Goal: Task Accomplishment & Management: Complete application form

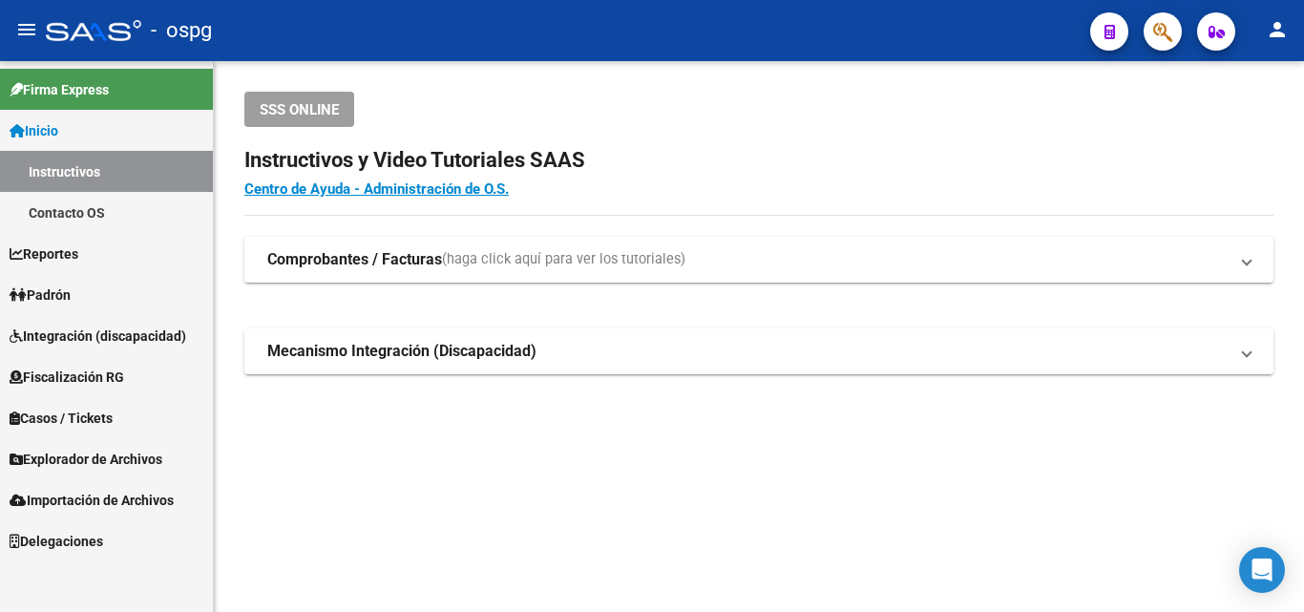
click at [101, 294] on link "Padrón" at bounding box center [106, 294] width 213 height 41
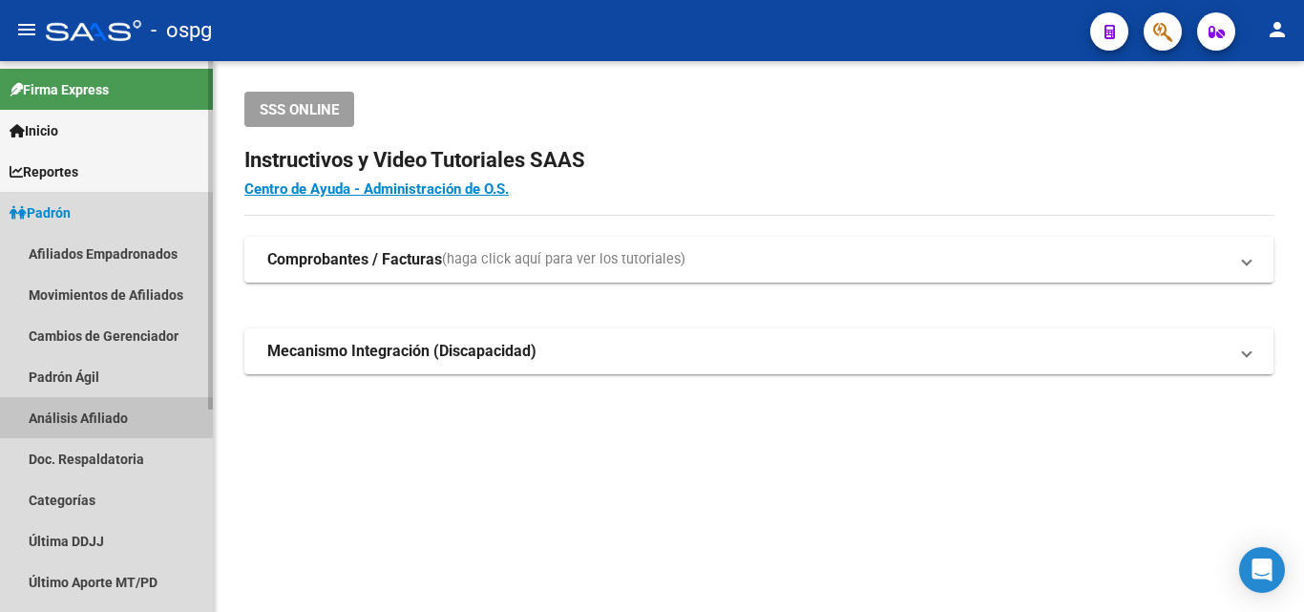
click at [100, 416] on link "Análisis Afiliado" at bounding box center [106, 417] width 213 height 41
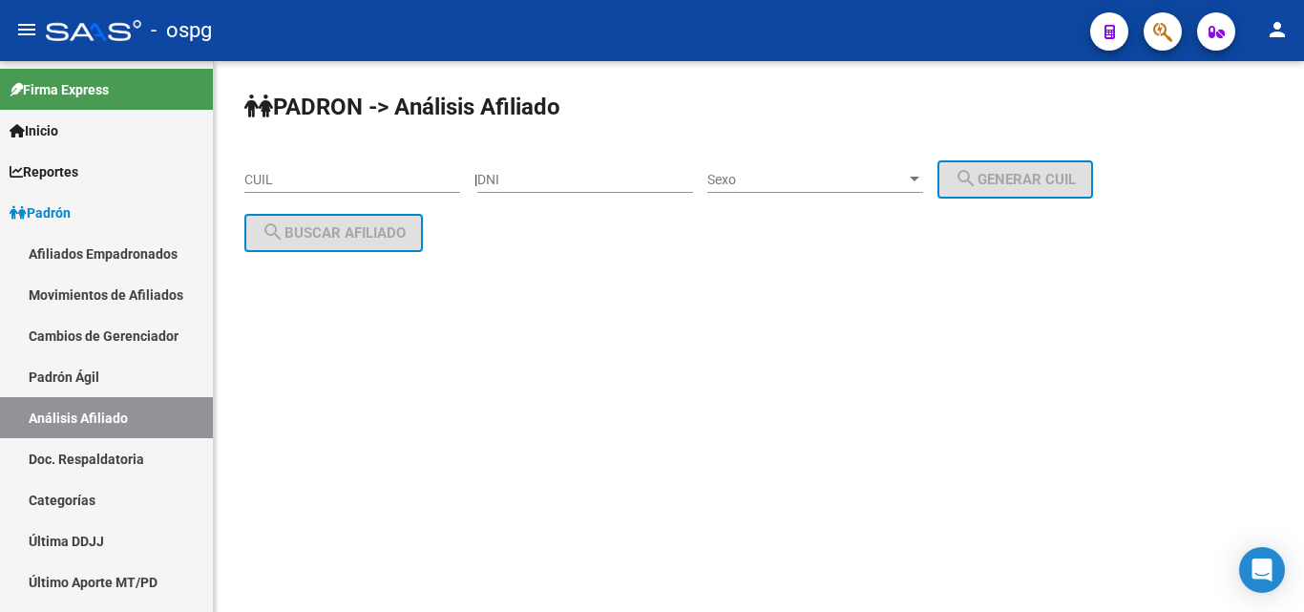
click at [387, 183] on input "CUIL" at bounding box center [352, 180] width 216 height 16
paste input "27-36676983-3"
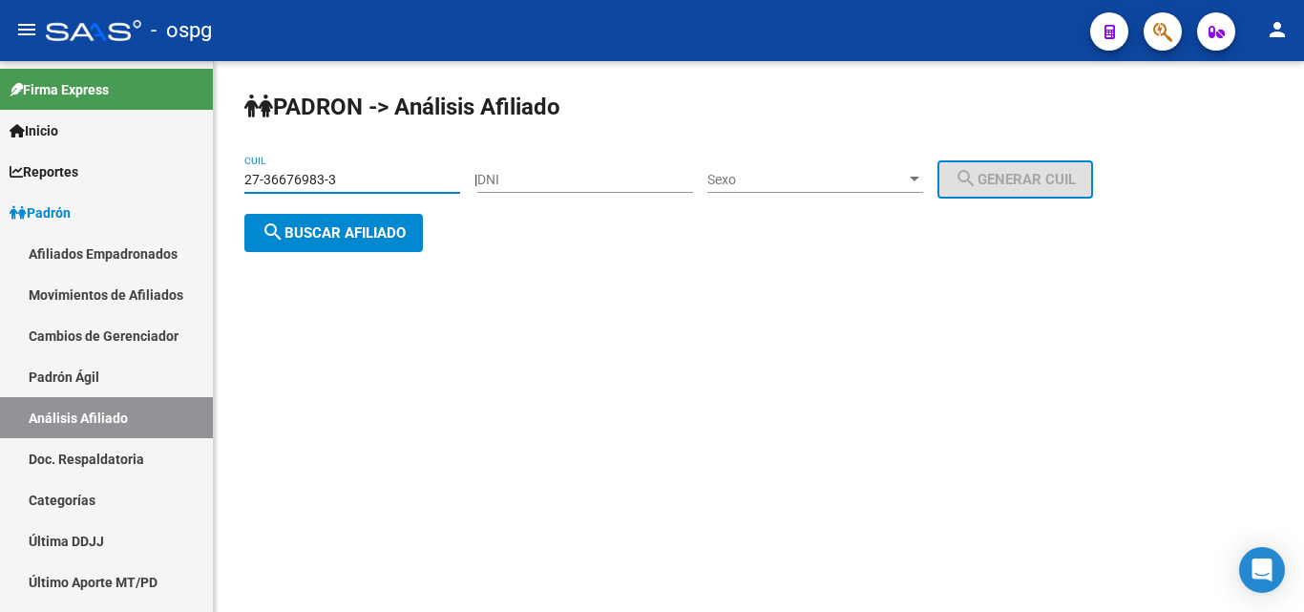
type input "27-36676983-3"
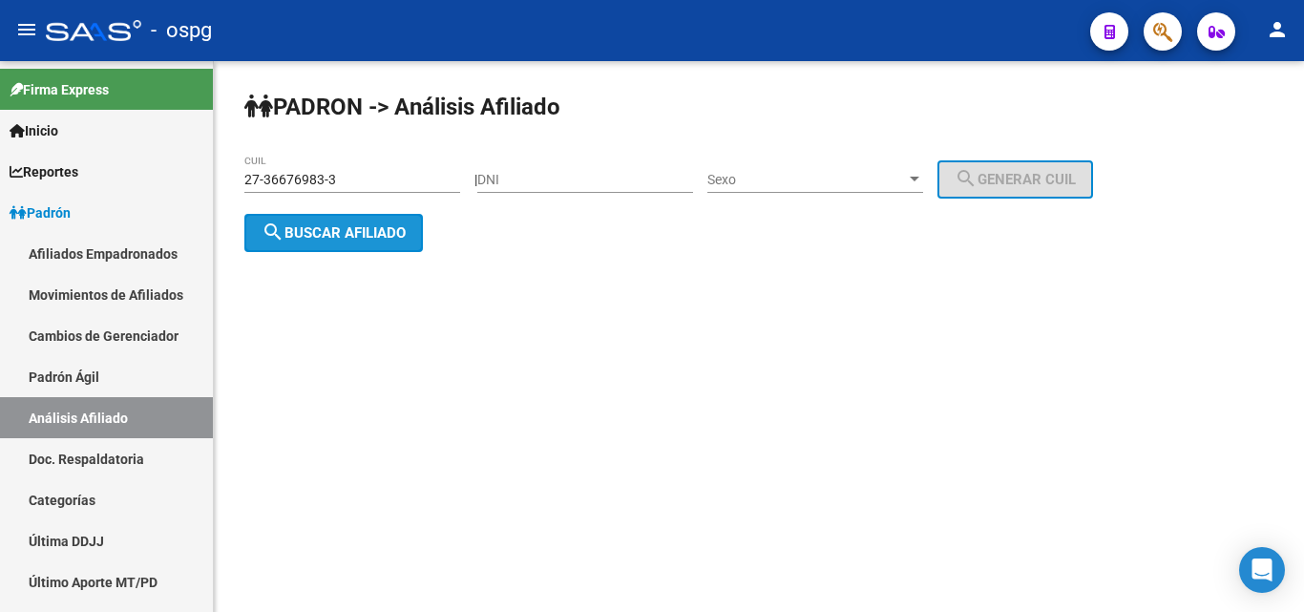
click at [364, 227] on span "search Buscar afiliado" at bounding box center [334, 232] width 144 height 17
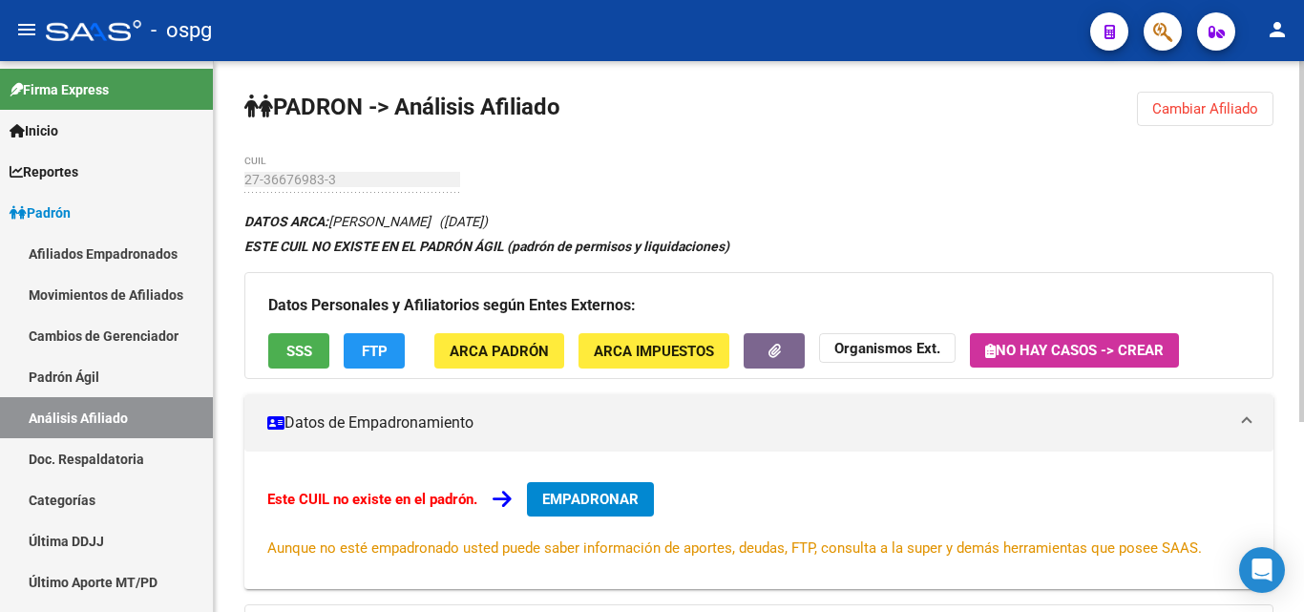
click at [638, 498] on span "EMPADRONAR" at bounding box center [590, 499] width 96 height 17
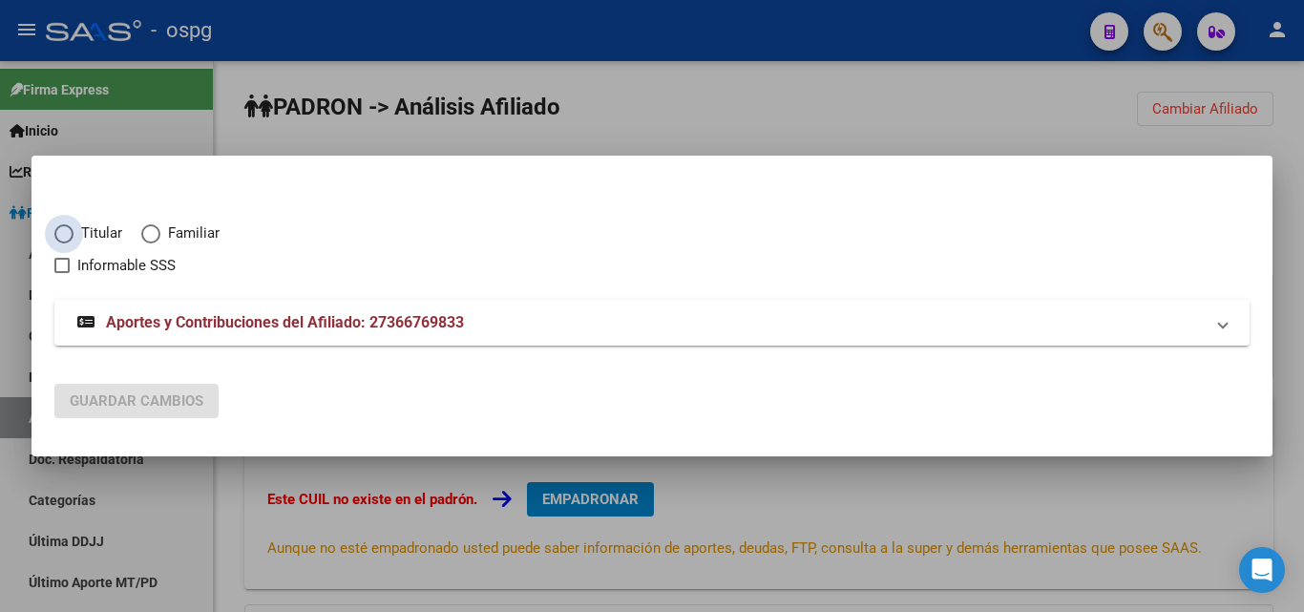
click at [80, 236] on span "Titular" at bounding box center [98, 233] width 49 height 22
click at [74, 236] on input "Titular" at bounding box center [63, 233] width 19 height 19
radio input "true"
checkbox input "true"
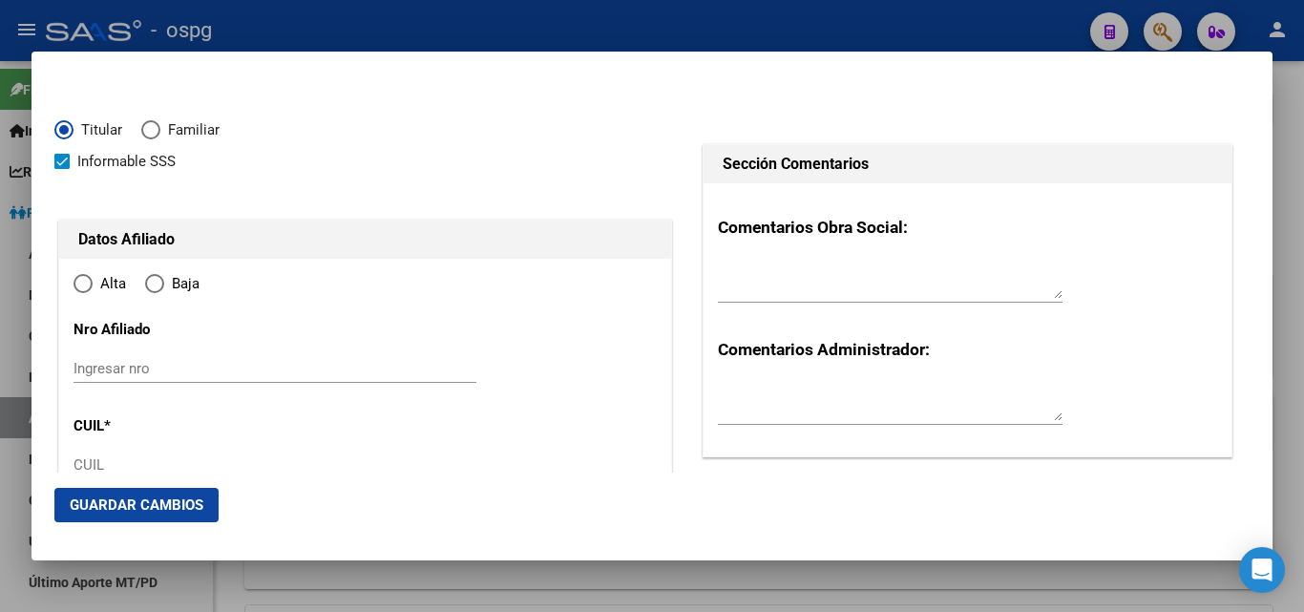
type input "27-36676983-3"
type input "36676983"
type input "CABRAL"
type input "PAMELA JANET"
type input "1991-04-10"
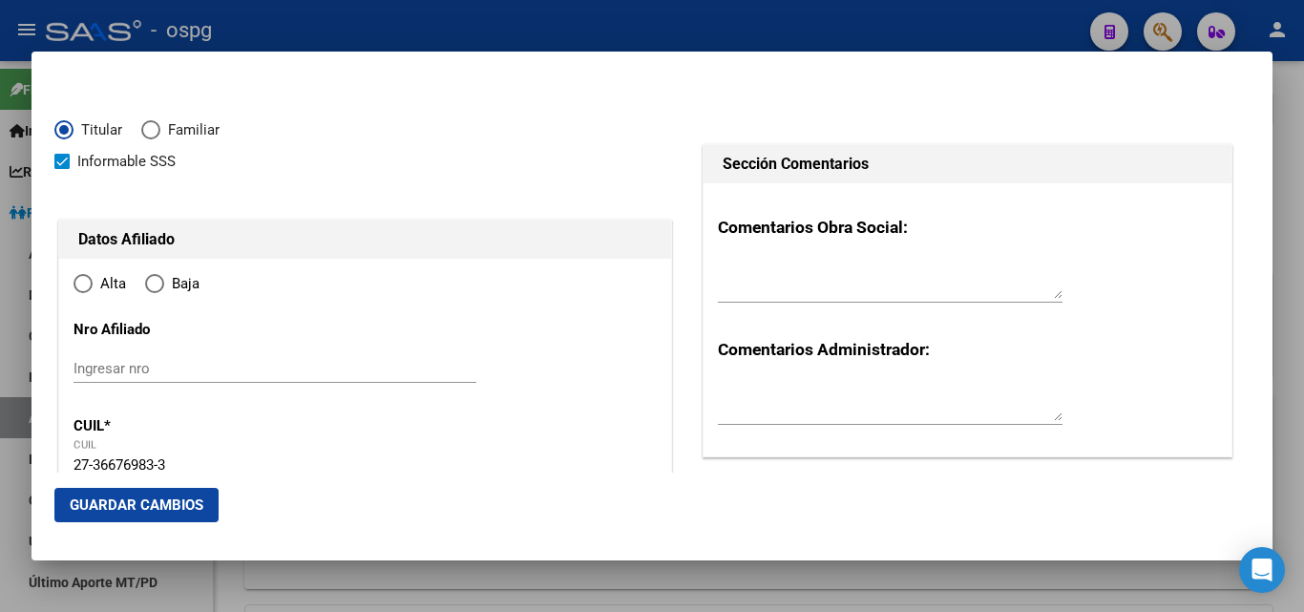
type input "LANUS"
type input "1824"
type input "CNEL. D'ELIA"
type input "2658"
type input "LANUS"
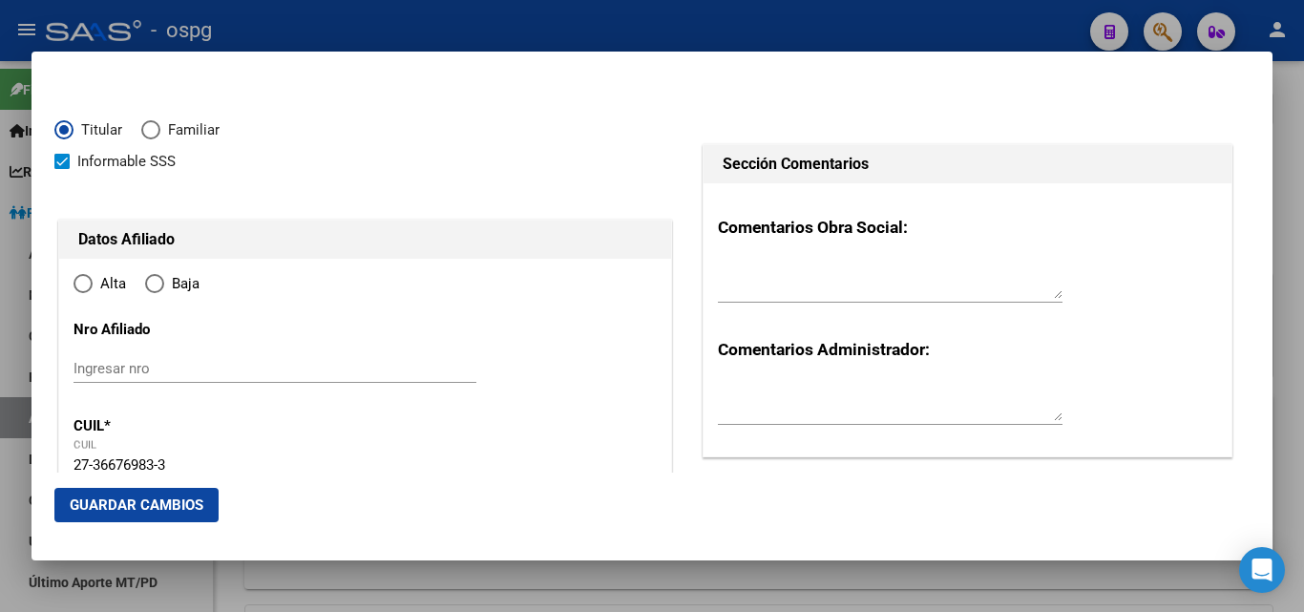
radio input "true"
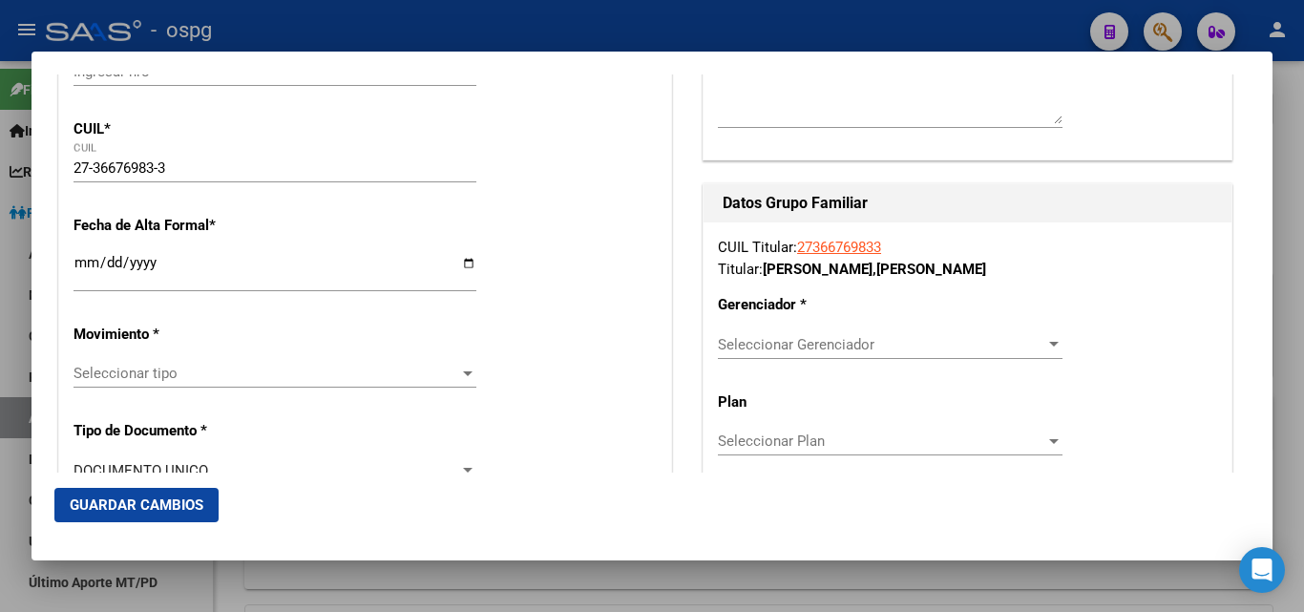
scroll to position [382, 0]
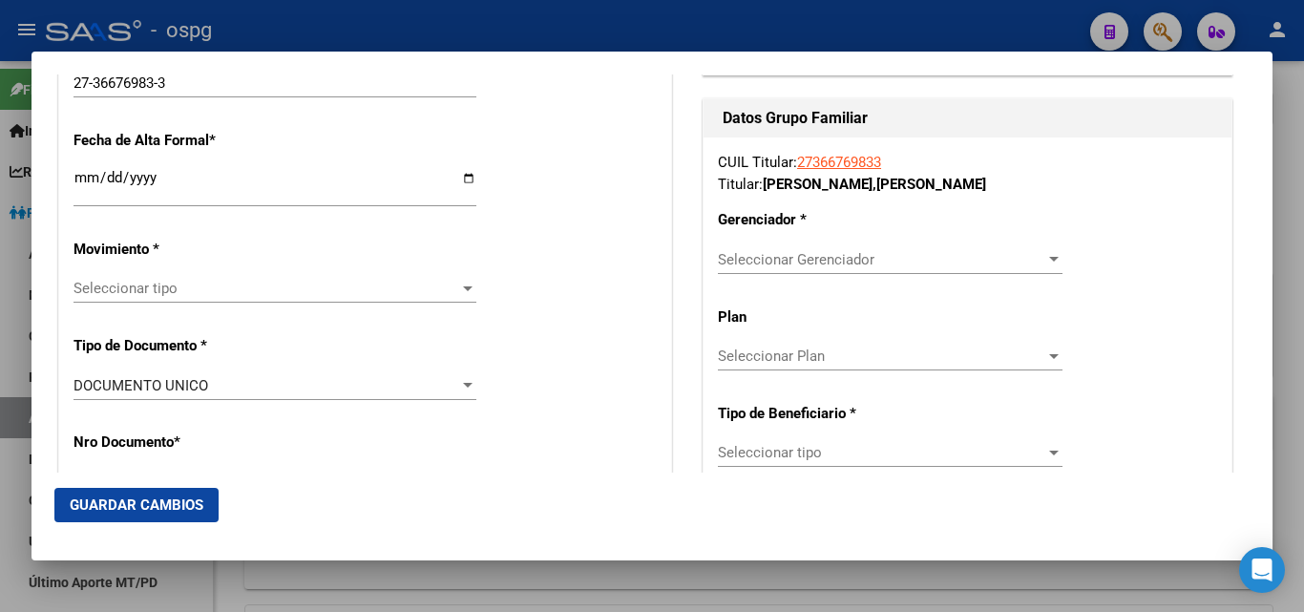
drag, startPoint x: 87, startPoint y: 181, endPoint x: 95, endPoint y: 119, distance: 62.7
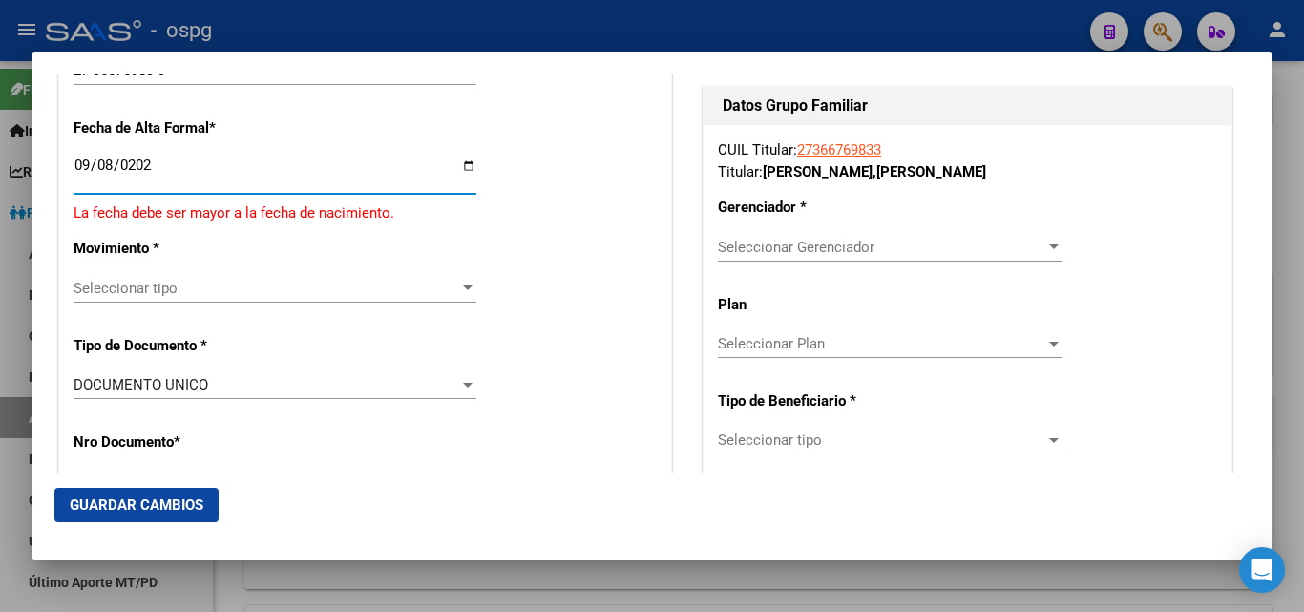
type input "2025-09-08"
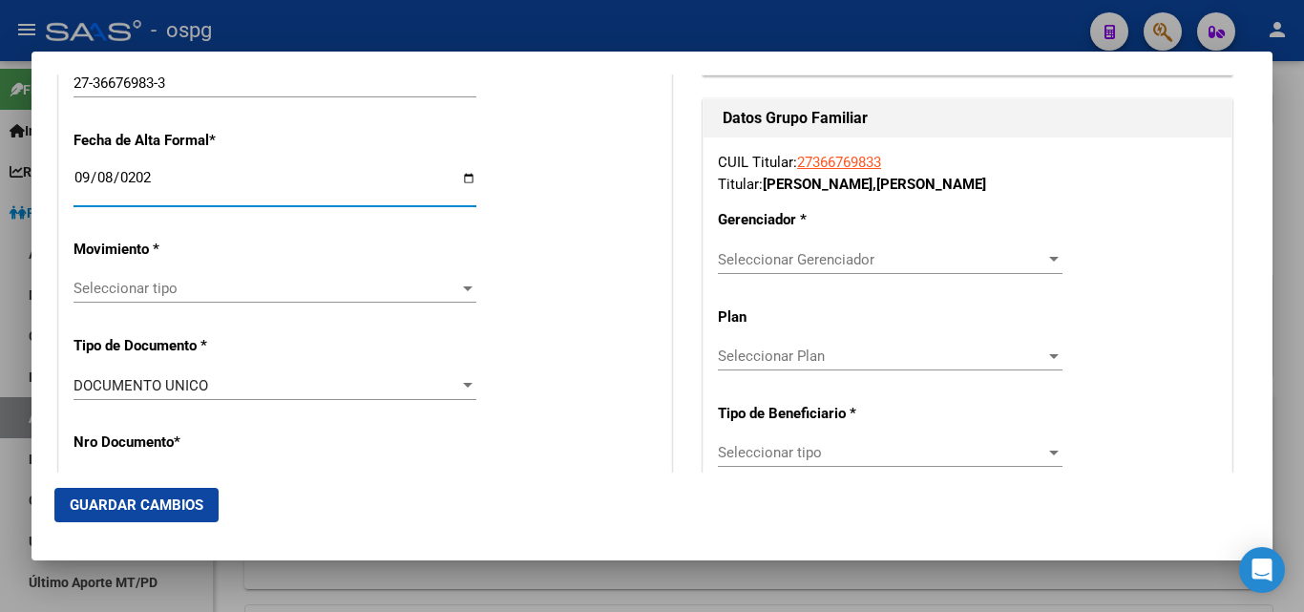
click at [251, 313] on div "Seleccionar tipo Seleccionar tipo" at bounding box center [275, 297] width 403 height 47
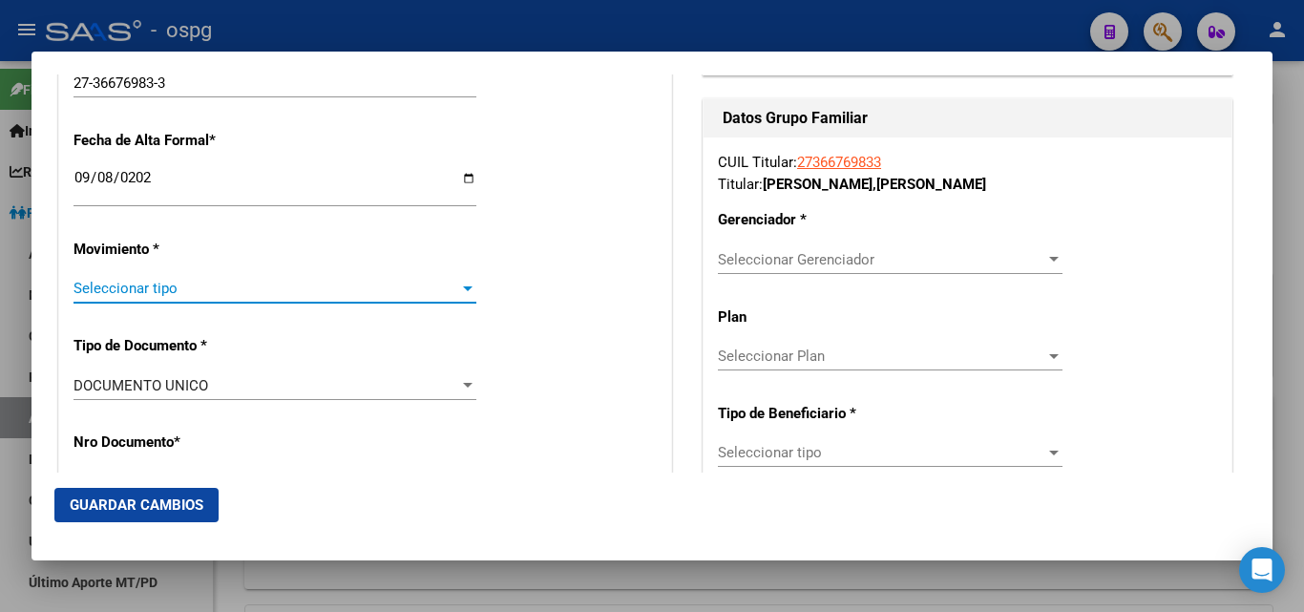
click at [250, 295] on span "Seleccionar tipo" at bounding box center [267, 288] width 386 height 17
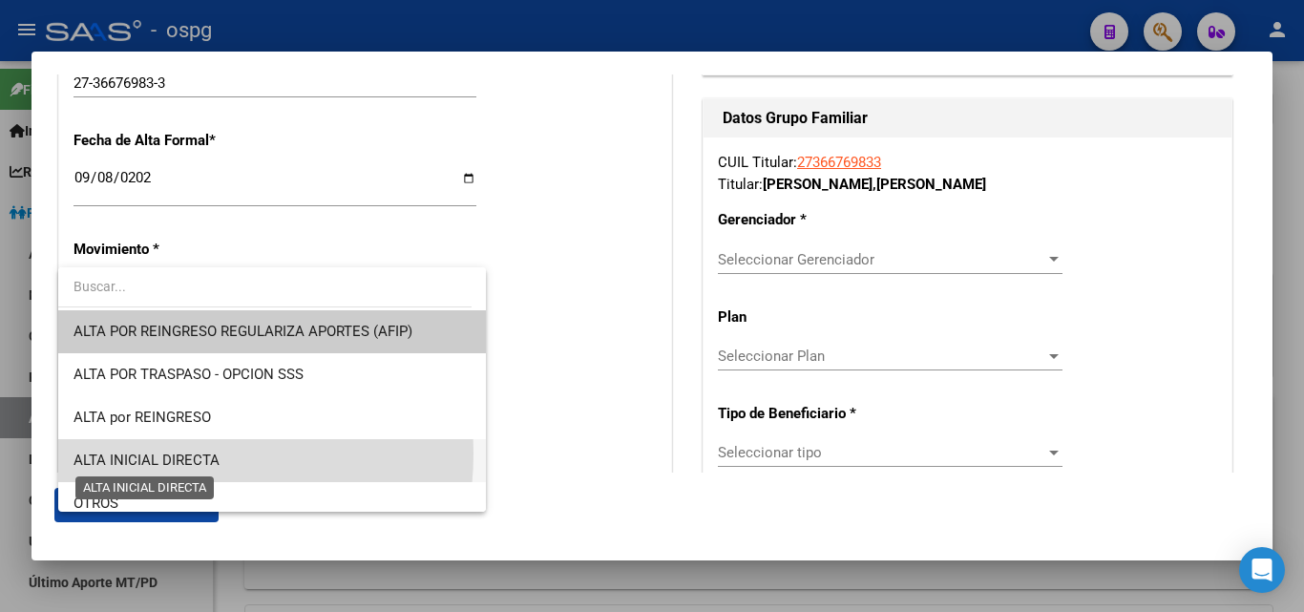
drag, startPoint x: 159, startPoint y: 454, endPoint x: 126, endPoint y: 386, distance: 75.6
click at [160, 453] on span "ALTA INICIAL DIRECTA" at bounding box center [147, 460] width 146 height 17
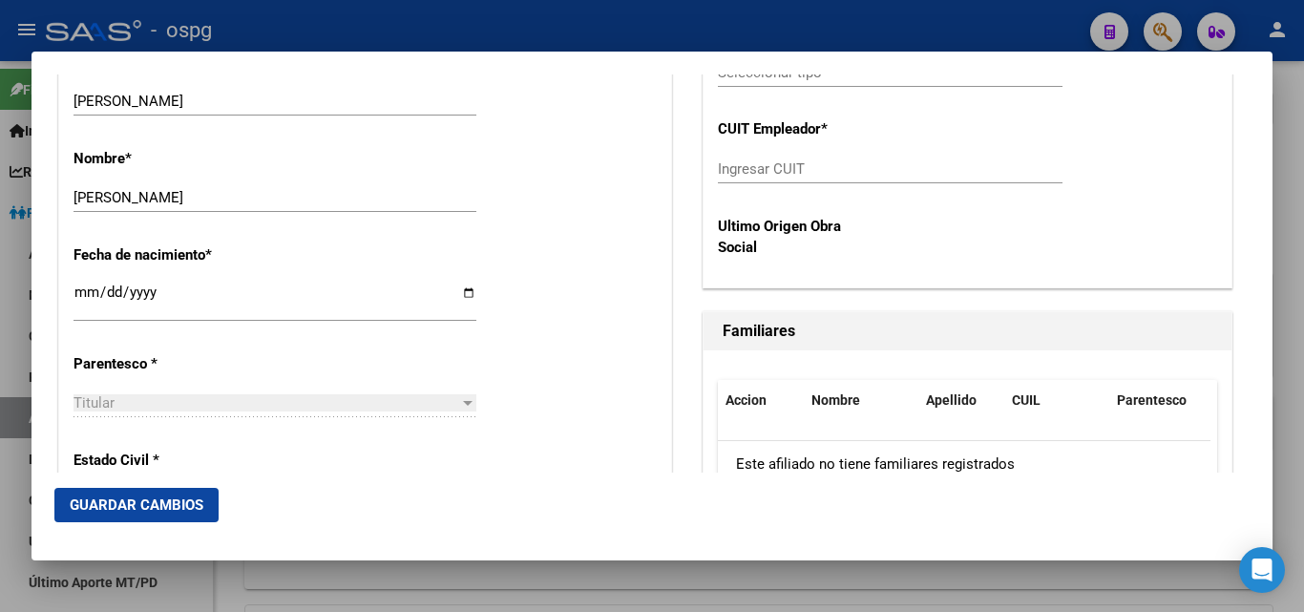
scroll to position [1050, 0]
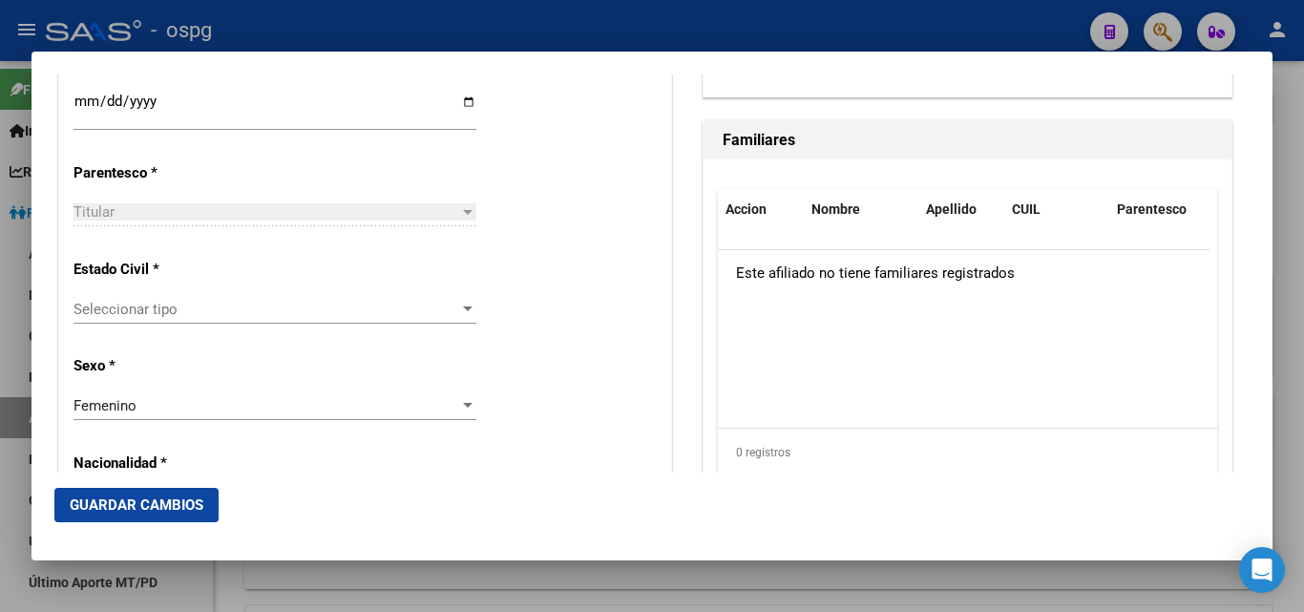
click at [123, 321] on div "Seleccionar tipo Seleccionar tipo" at bounding box center [275, 309] width 403 height 29
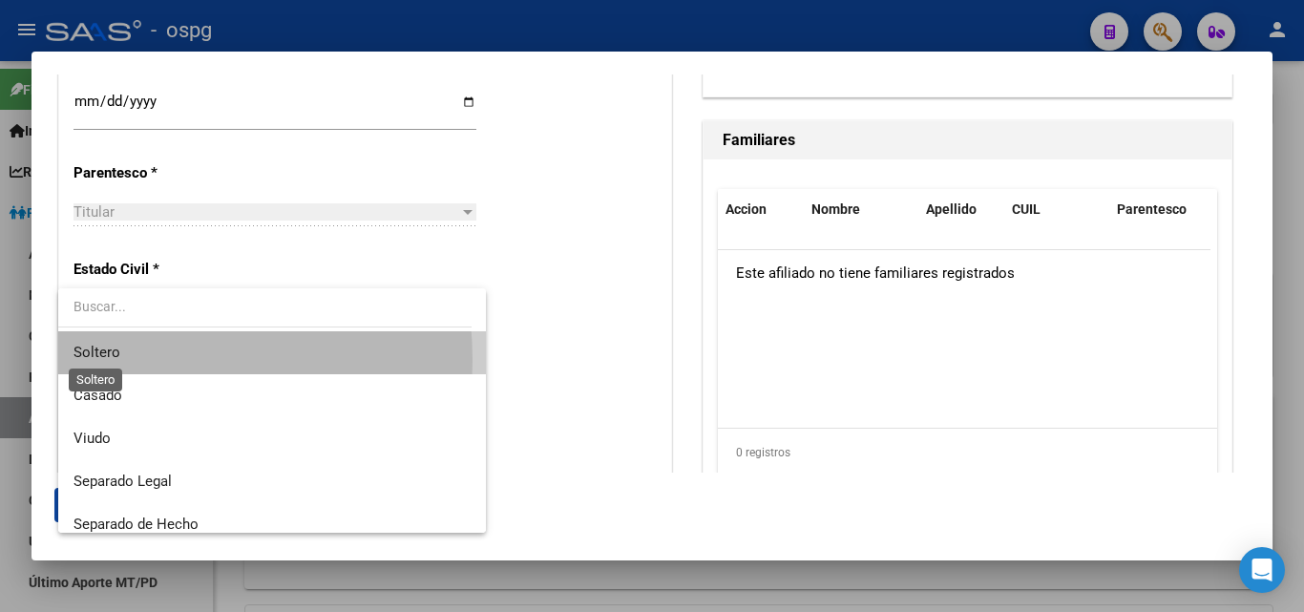
drag, startPoint x: 107, startPoint y: 360, endPoint x: 107, endPoint y: 340, distance: 20.1
click at [107, 356] on span "Soltero" at bounding box center [97, 352] width 47 height 17
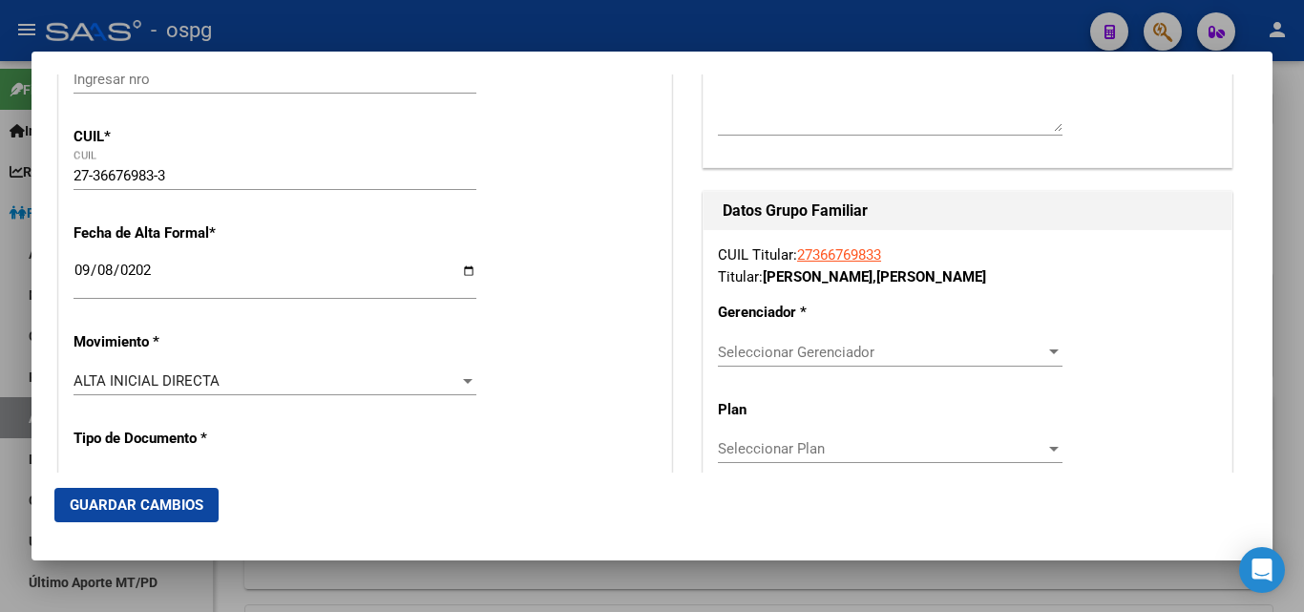
scroll to position [477, 0]
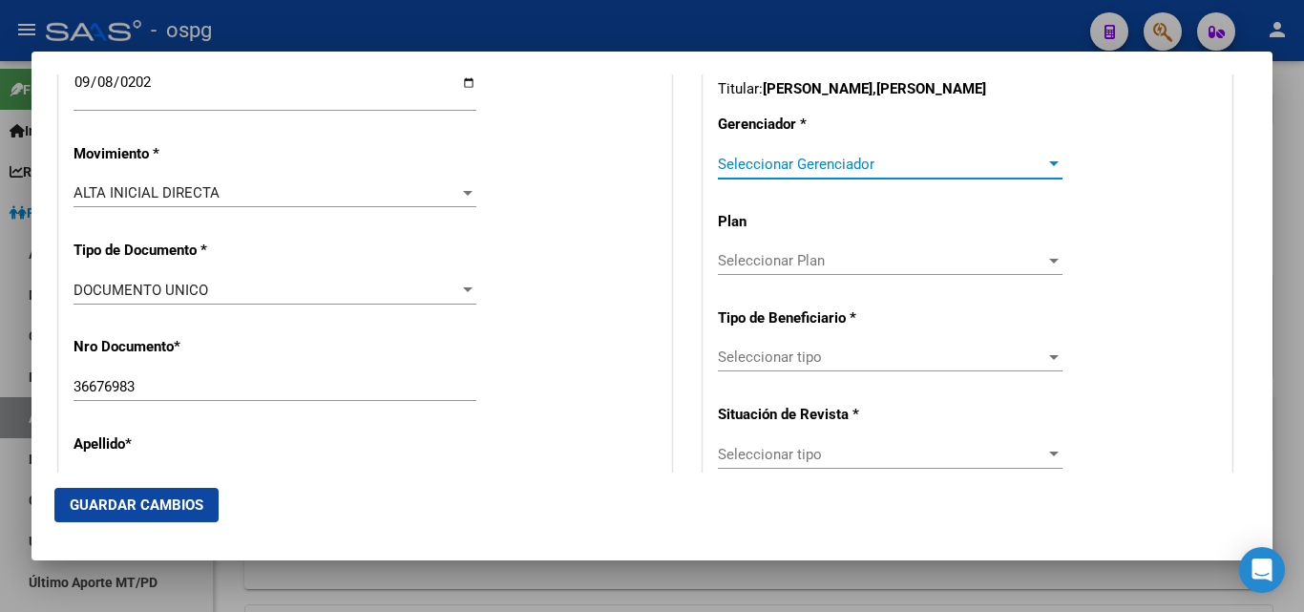
click at [853, 159] on span "Seleccionar Gerenciador" at bounding box center [882, 164] width 328 height 17
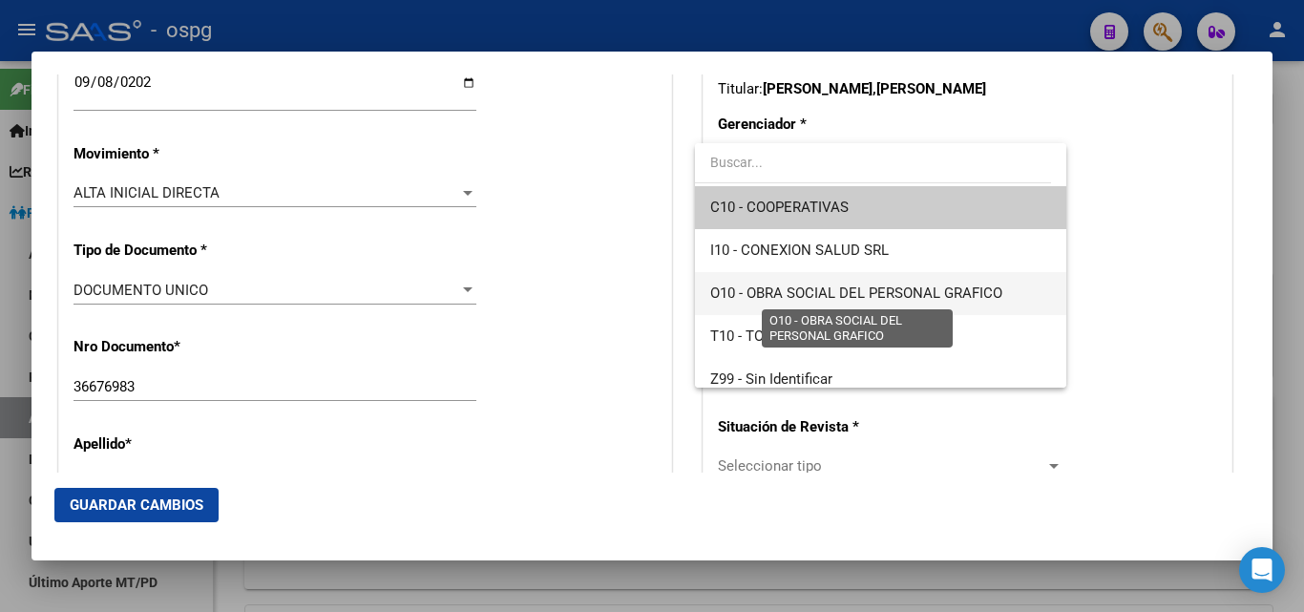
click at [953, 287] on span "O10 - OBRA SOCIAL DEL PERSONAL GRAFICO" at bounding box center [856, 293] width 292 height 17
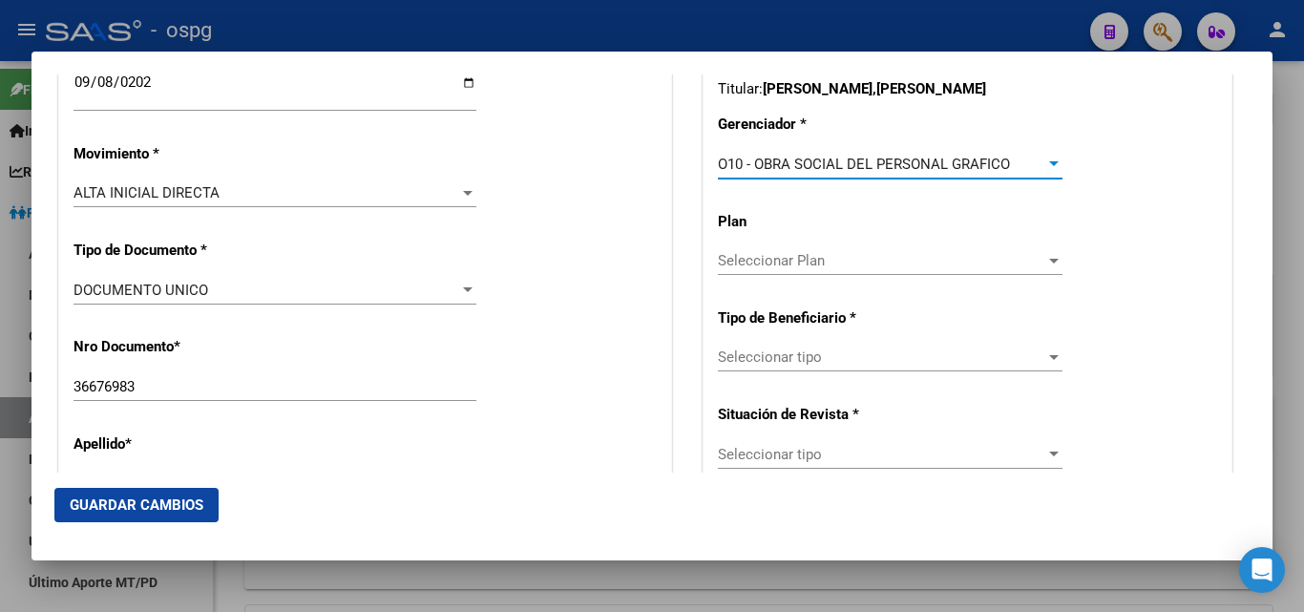
click at [815, 348] on div "Seleccionar tipo Seleccionar tipo" at bounding box center [890, 357] width 345 height 29
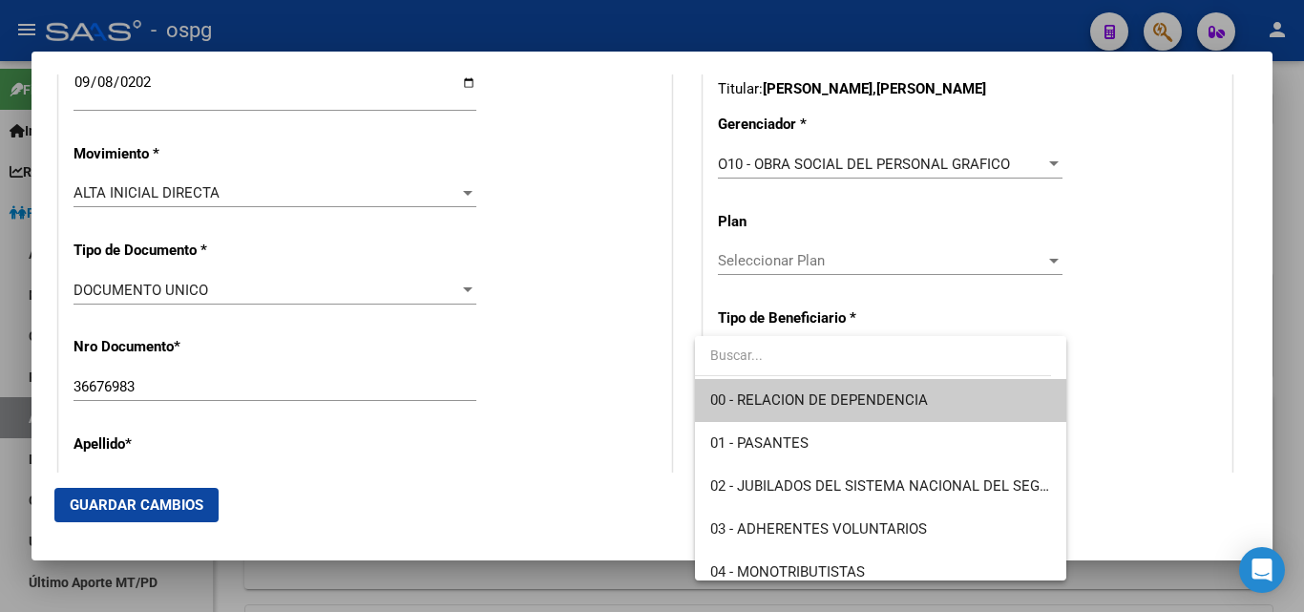
click at [943, 403] on span "00 - RELACION DE DEPENDENCIA" at bounding box center [880, 400] width 340 height 43
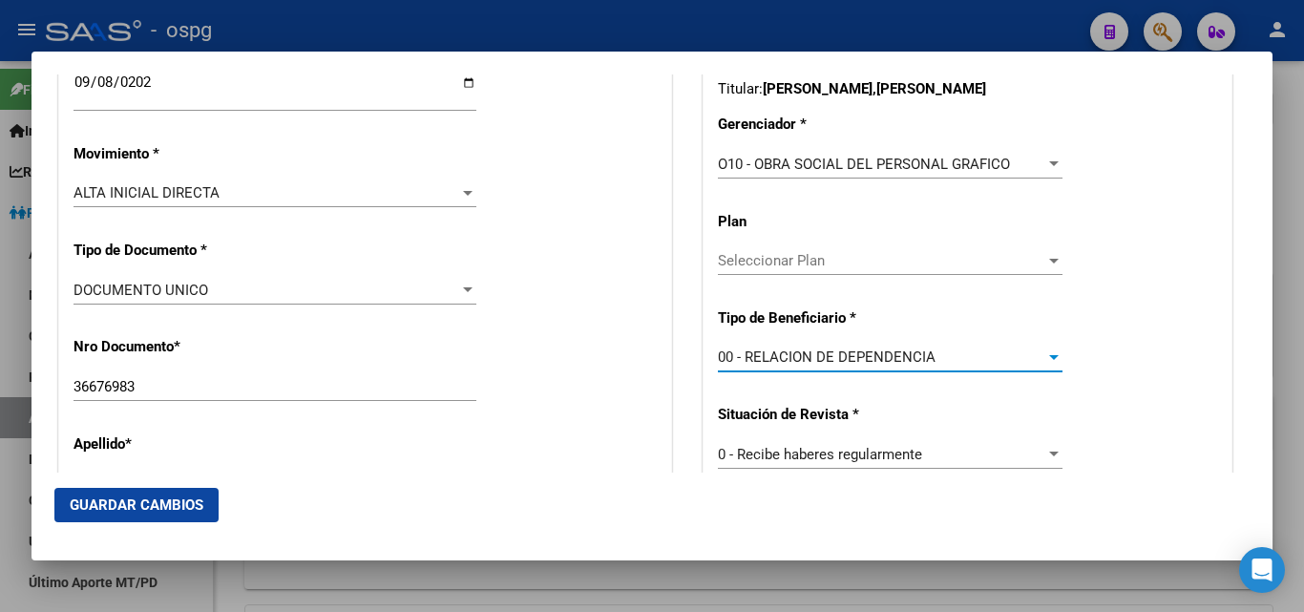
scroll to position [764, 0]
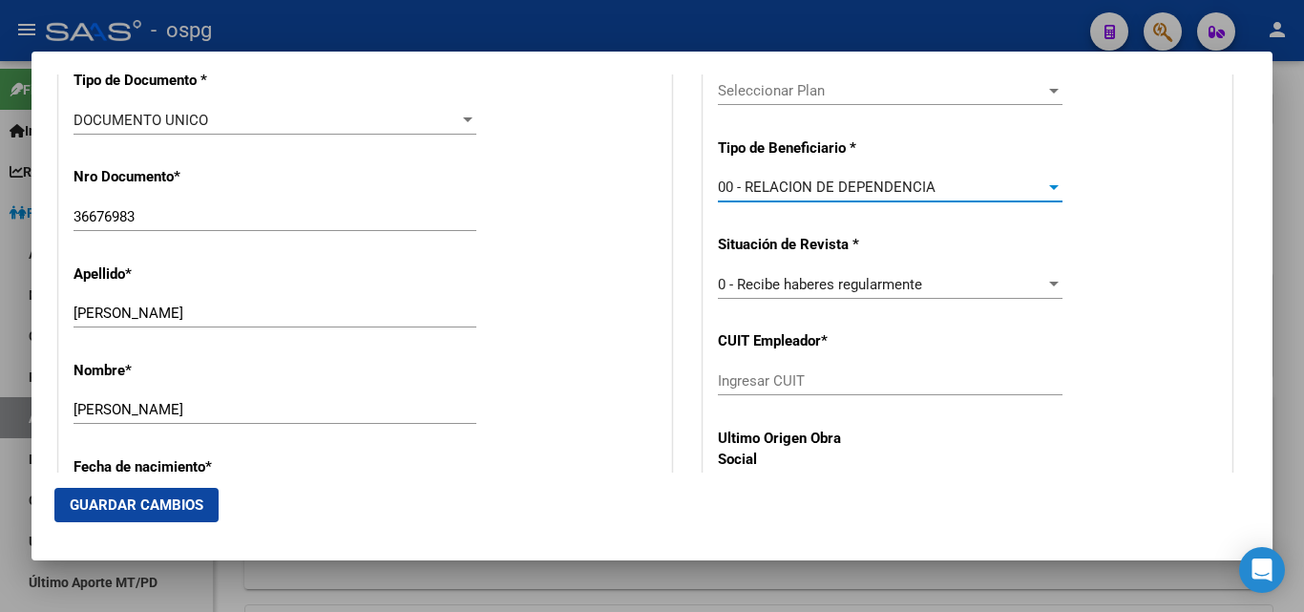
type input "30-71494544-7"
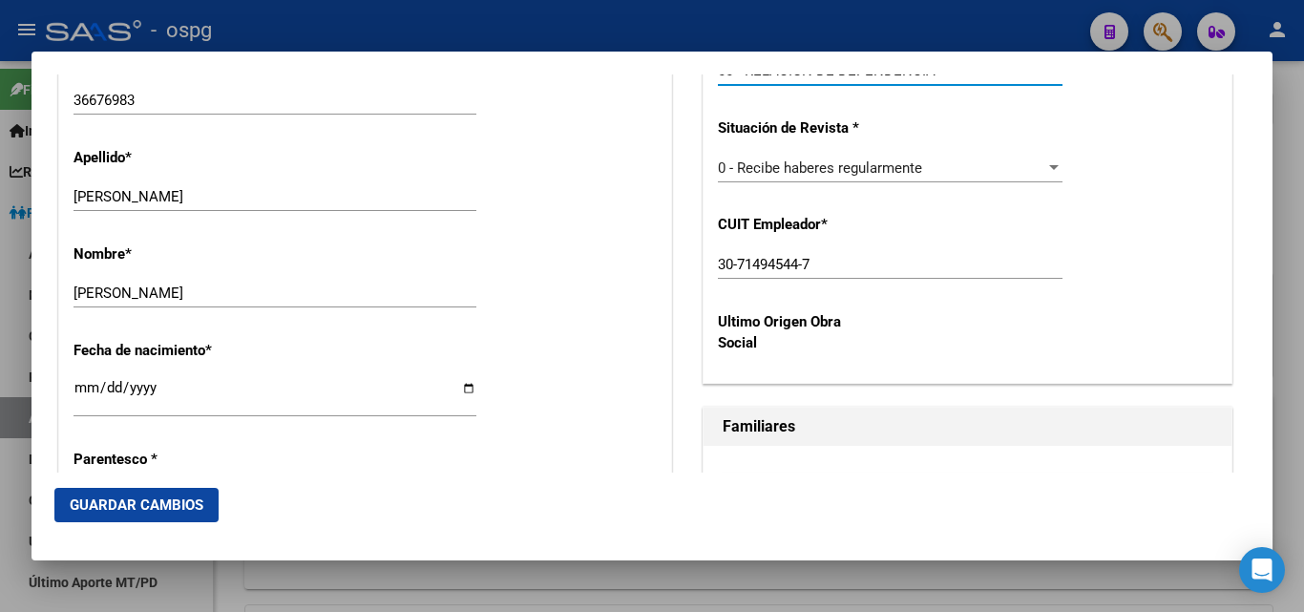
click at [161, 503] on span "Guardar Cambios" at bounding box center [137, 505] width 134 height 17
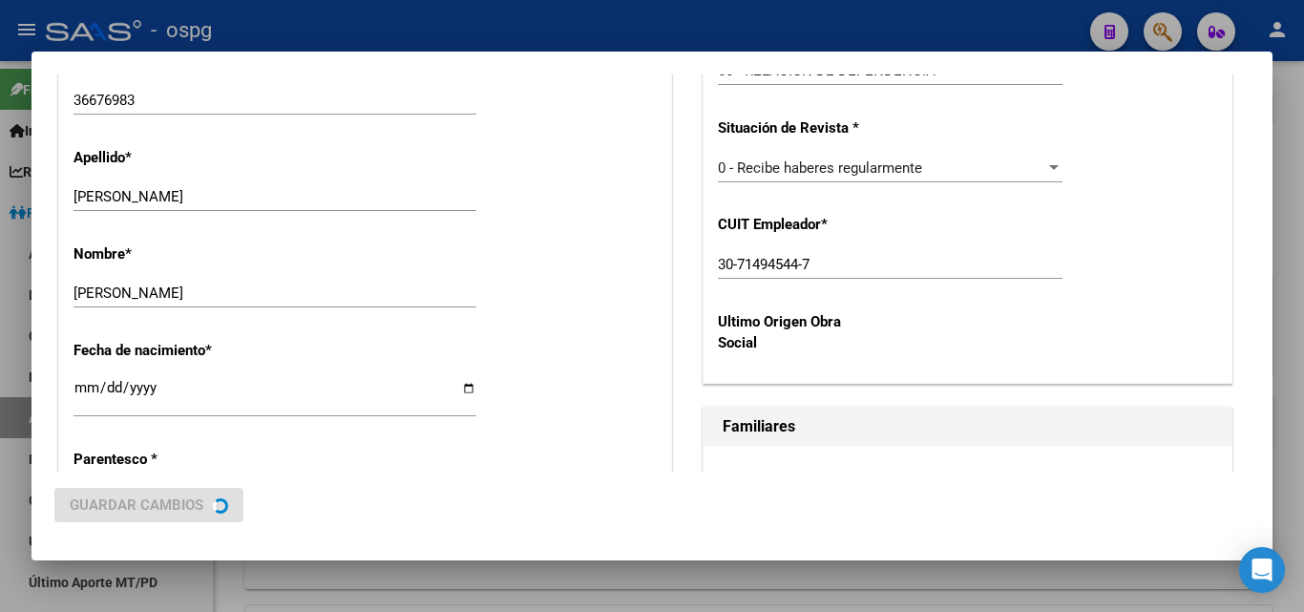
scroll to position [0, 0]
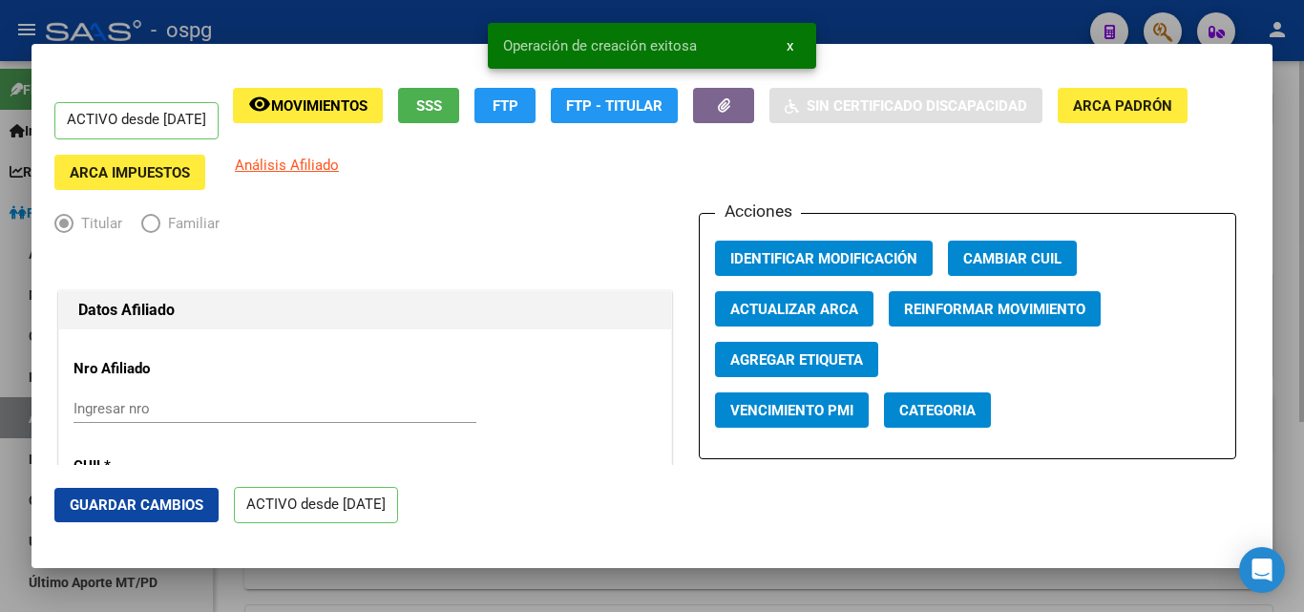
drag, startPoint x: 1291, startPoint y: 182, endPoint x: 1206, endPoint y: 133, distance: 98.4
click at [1292, 181] on div at bounding box center [652, 306] width 1304 height 612
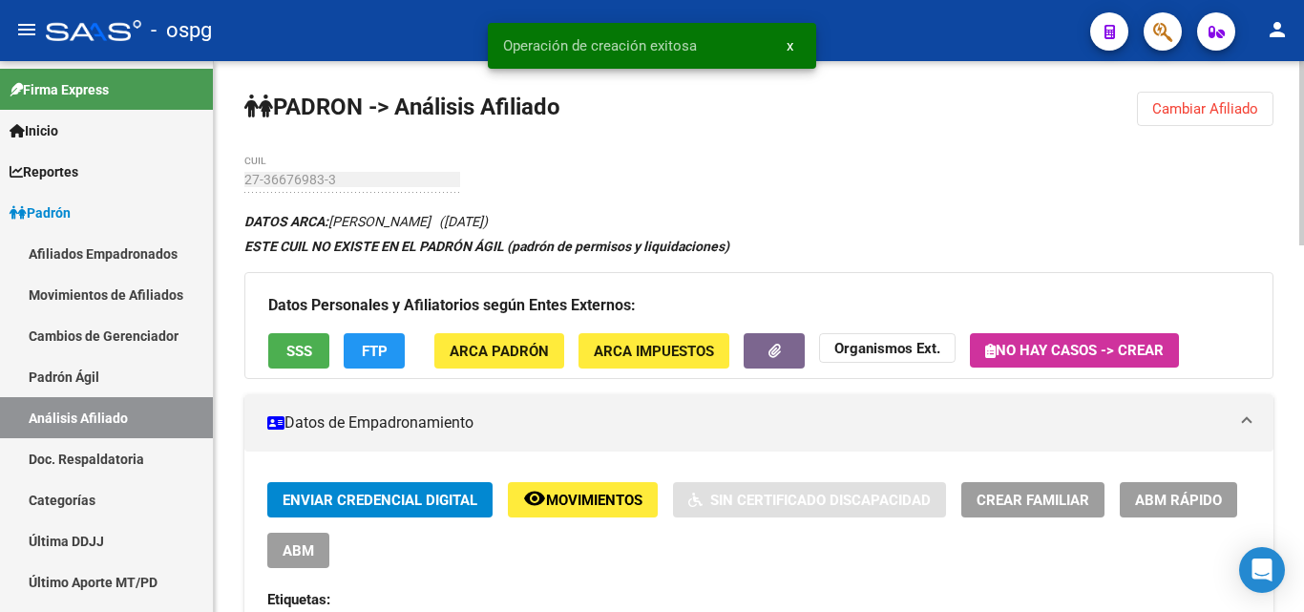
drag, startPoint x: 1221, startPoint y: 110, endPoint x: 1113, endPoint y: 105, distance: 108.0
click at [1216, 109] on span "Cambiar Afiliado" at bounding box center [1206, 108] width 106 height 17
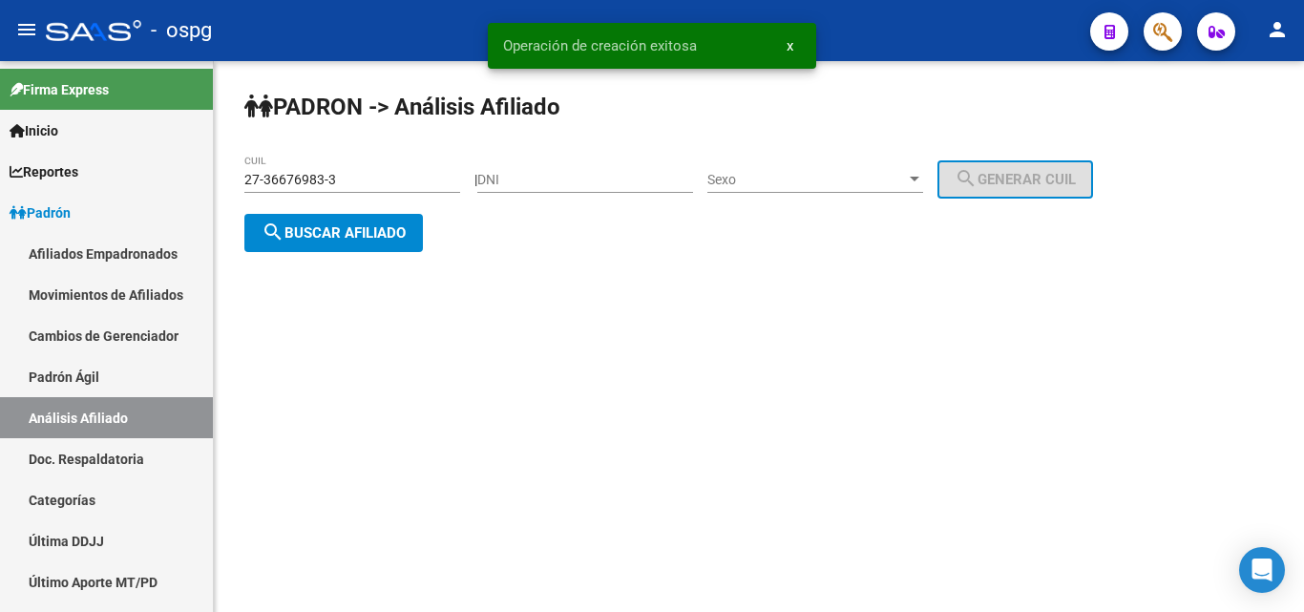
click at [378, 228] on span "search Buscar afiliado" at bounding box center [334, 232] width 144 height 17
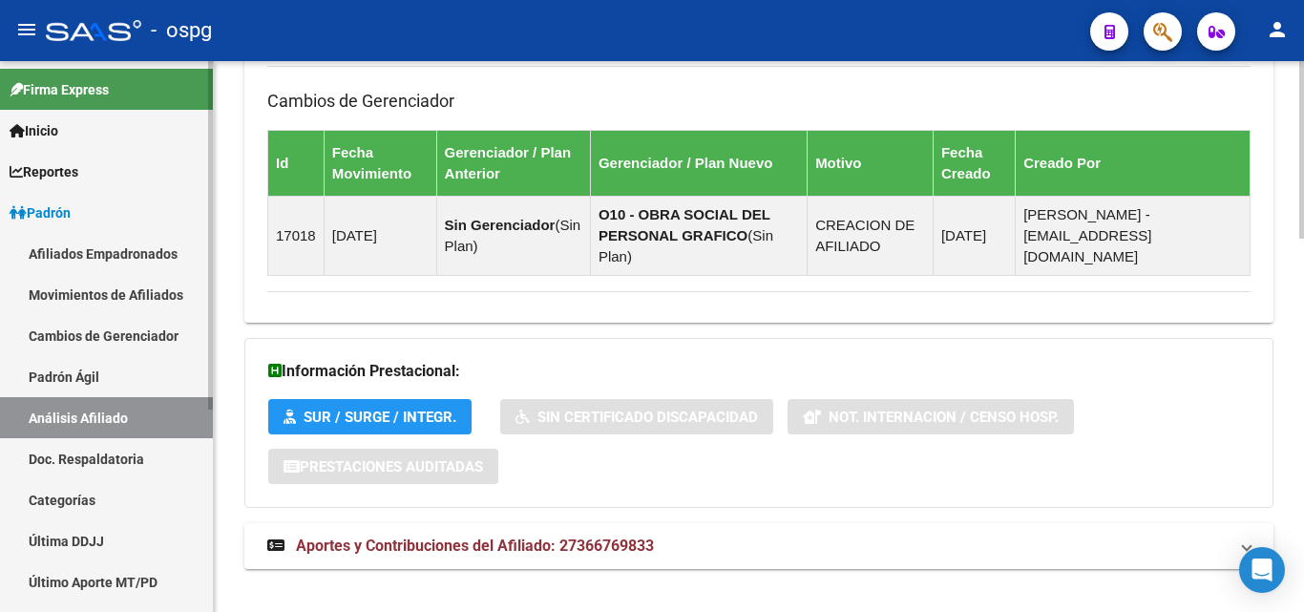
scroll to position [1161, 0]
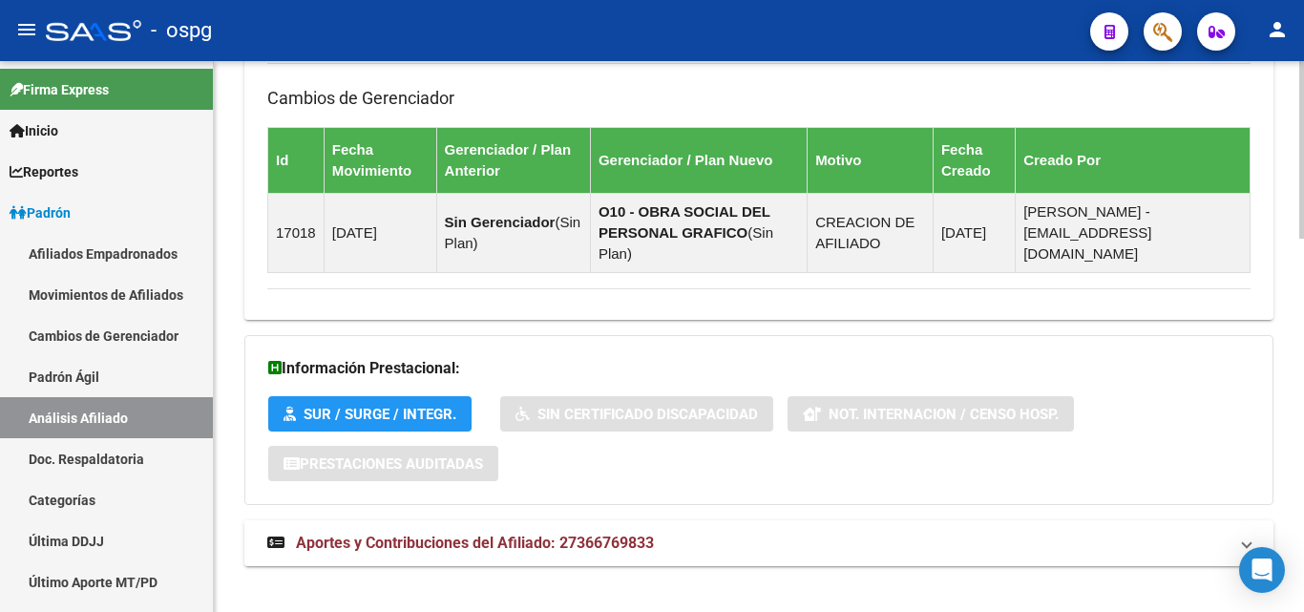
drag, startPoint x: 445, startPoint y: 514, endPoint x: 468, endPoint y: 509, distance: 23.4
click at [446, 534] on span "Aportes y Contribuciones del Afiliado: 27366769833" at bounding box center [475, 543] width 358 height 18
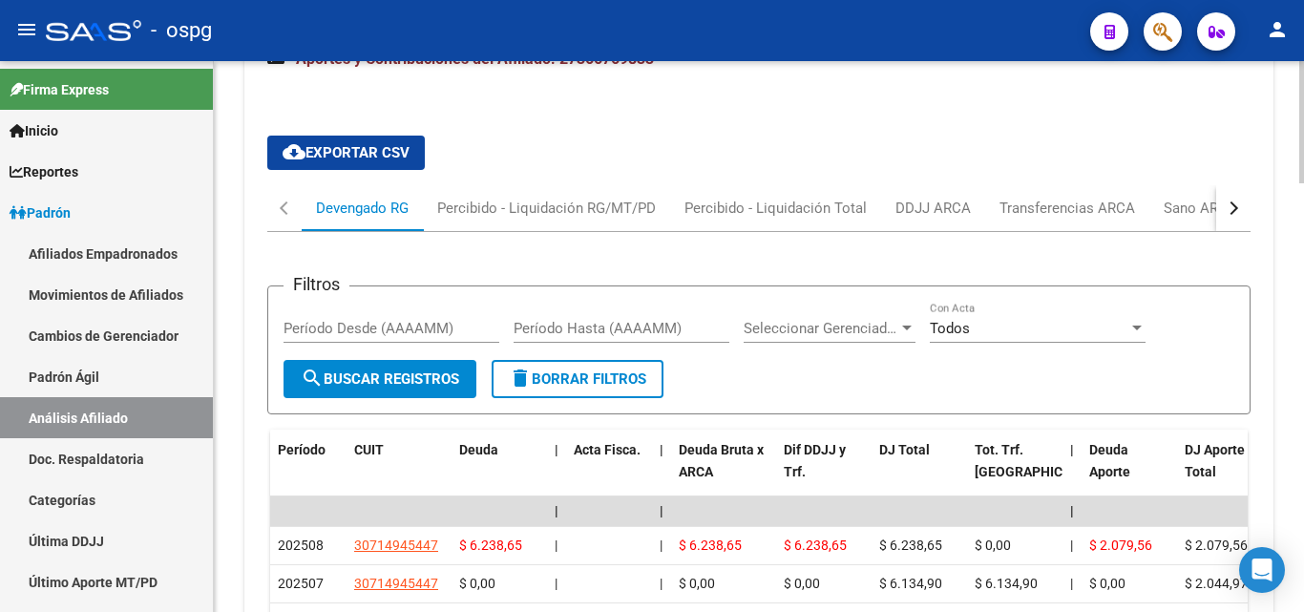
scroll to position [1655, 0]
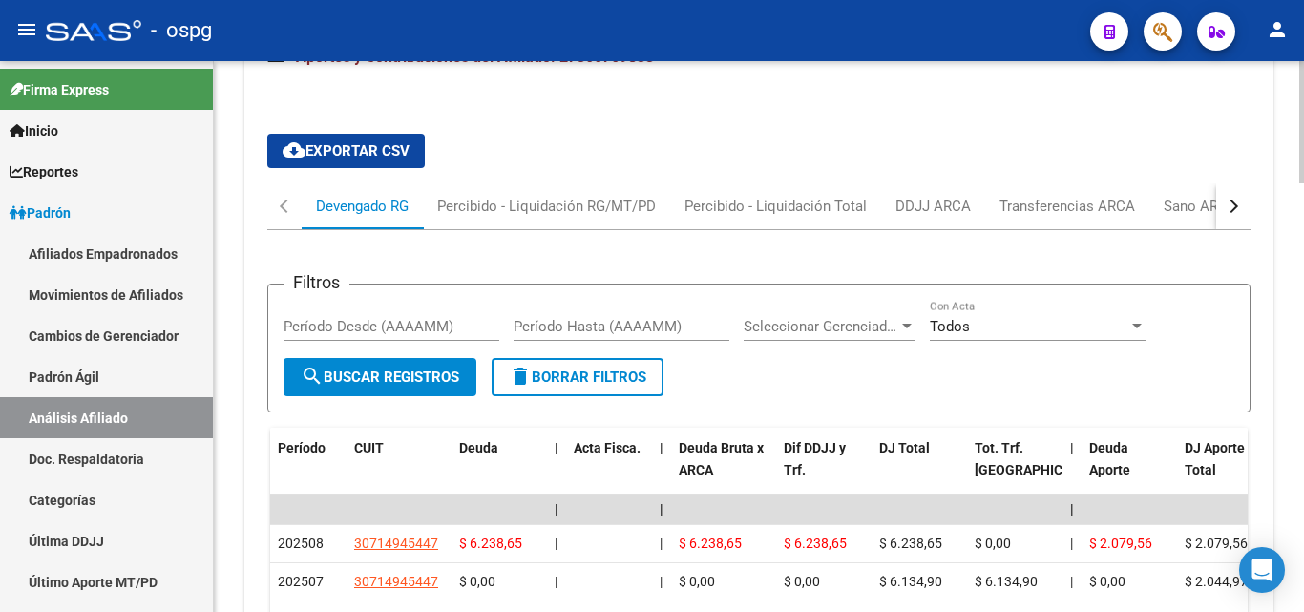
click at [1234, 200] on div "button" at bounding box center [1231, 206] width 13 height 13
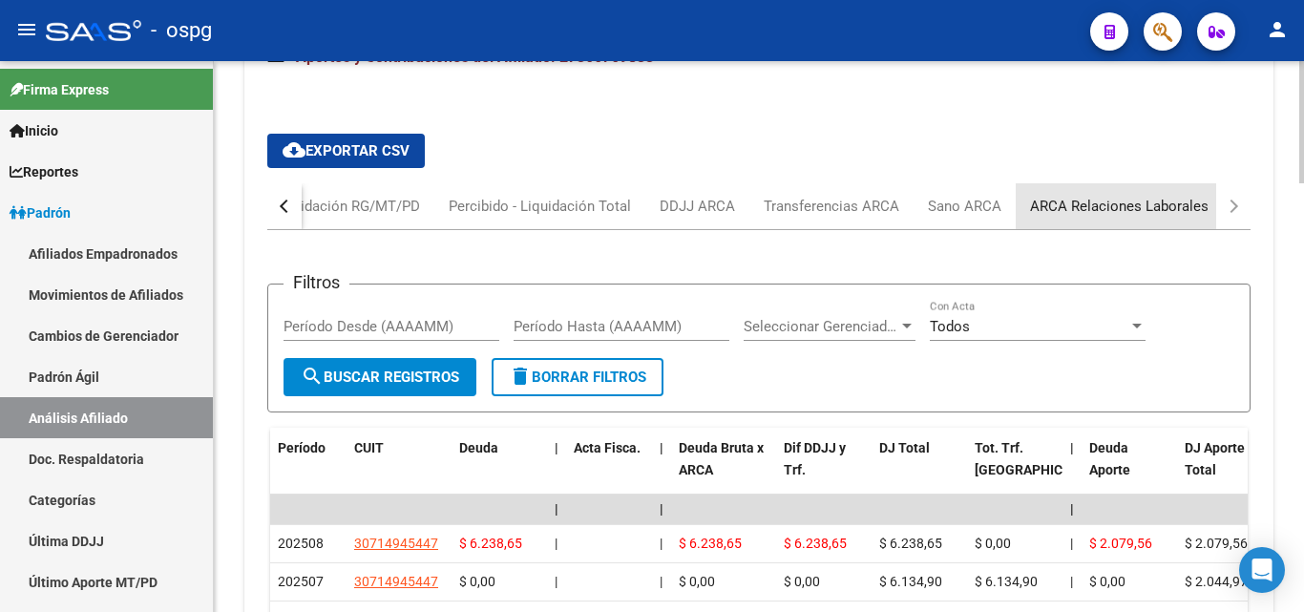
click at [1160, 196] on div "ARCA Relaciones Laborales" at bounding box center [1119, 206] width 179 height 21
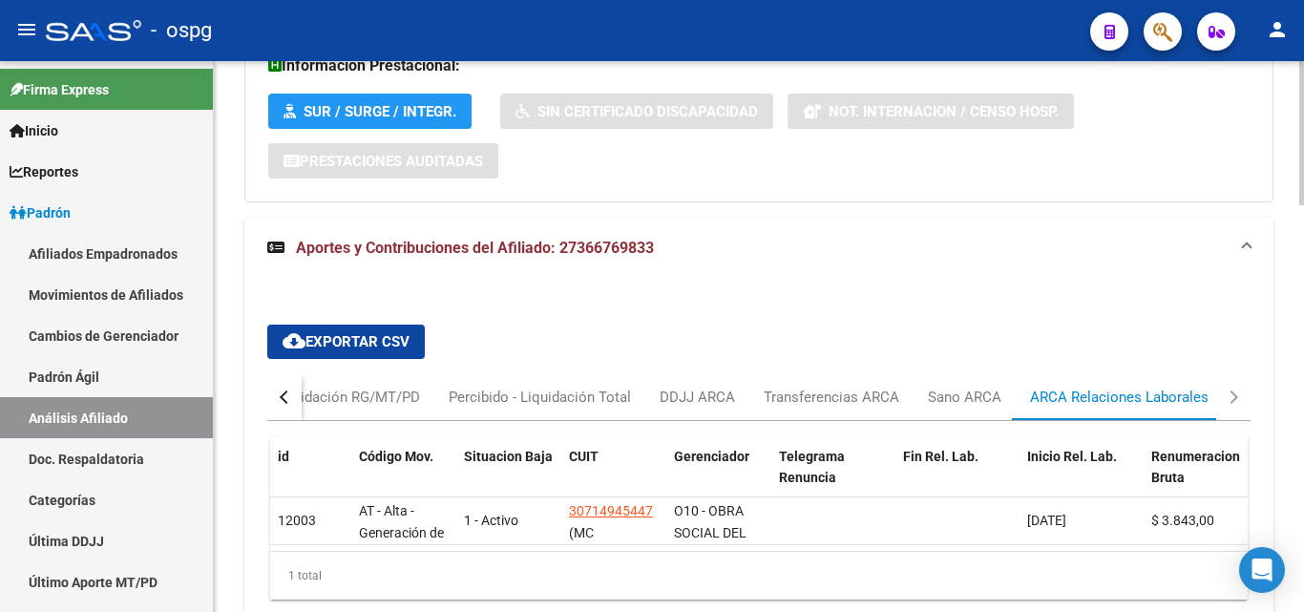
scroll to position [1557, 0]
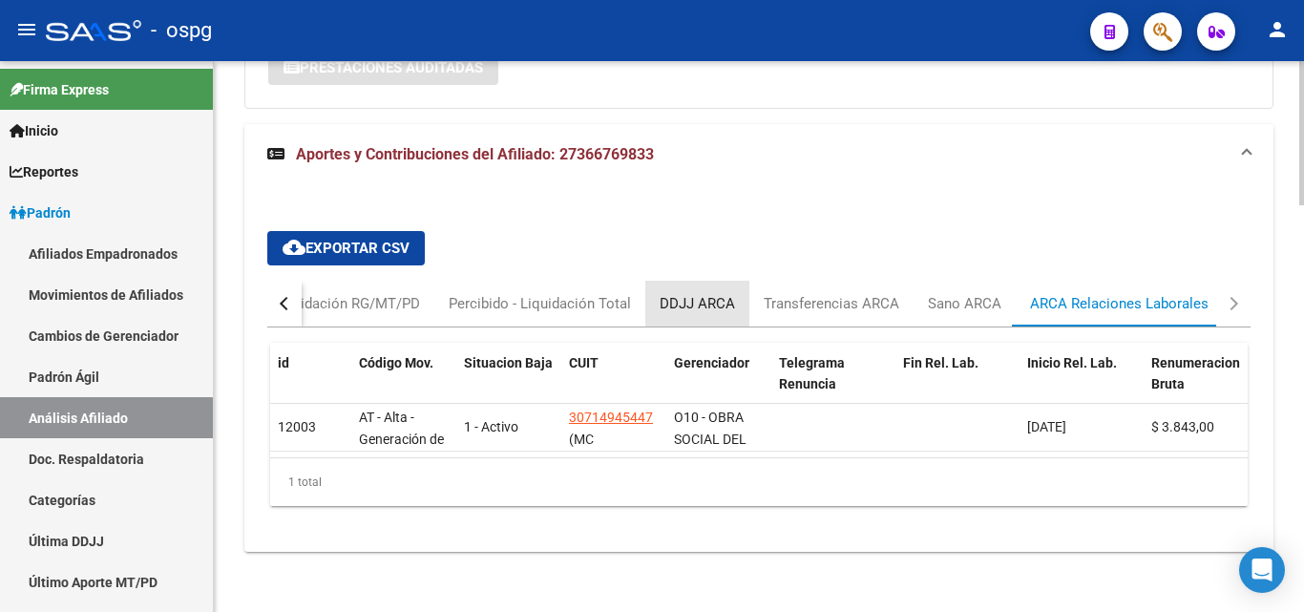
click at [702, 293] on div "DDJJ ARCA" at bounding box center [697, 303] width 75 height 21
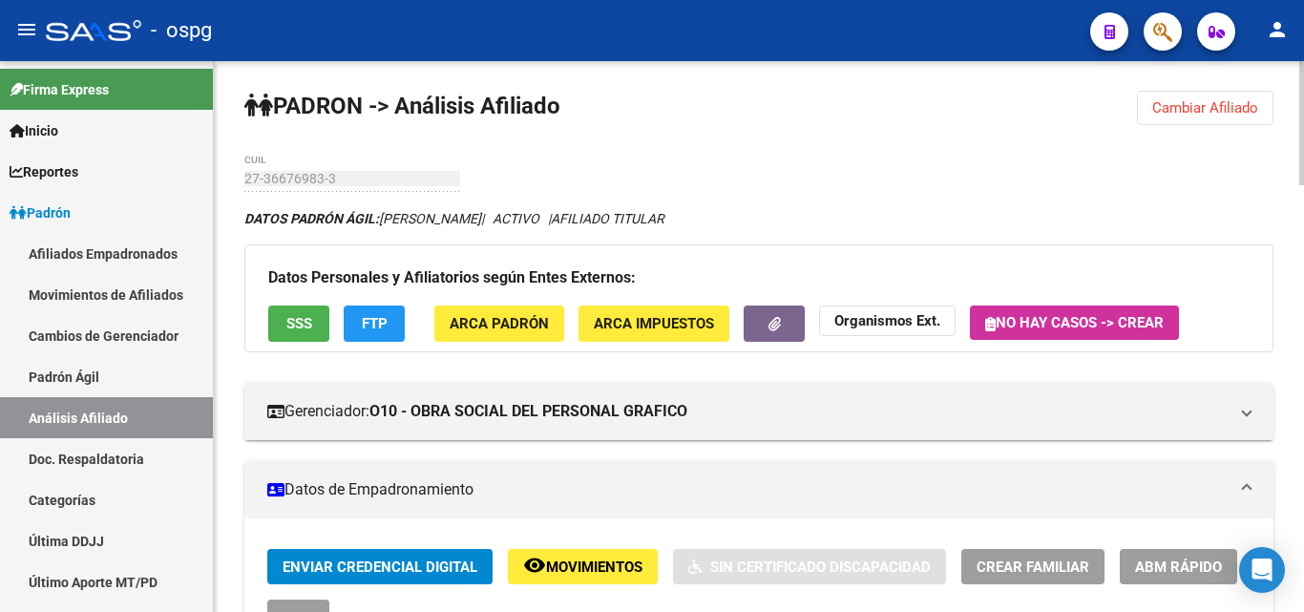
scroll to position [0, 0]
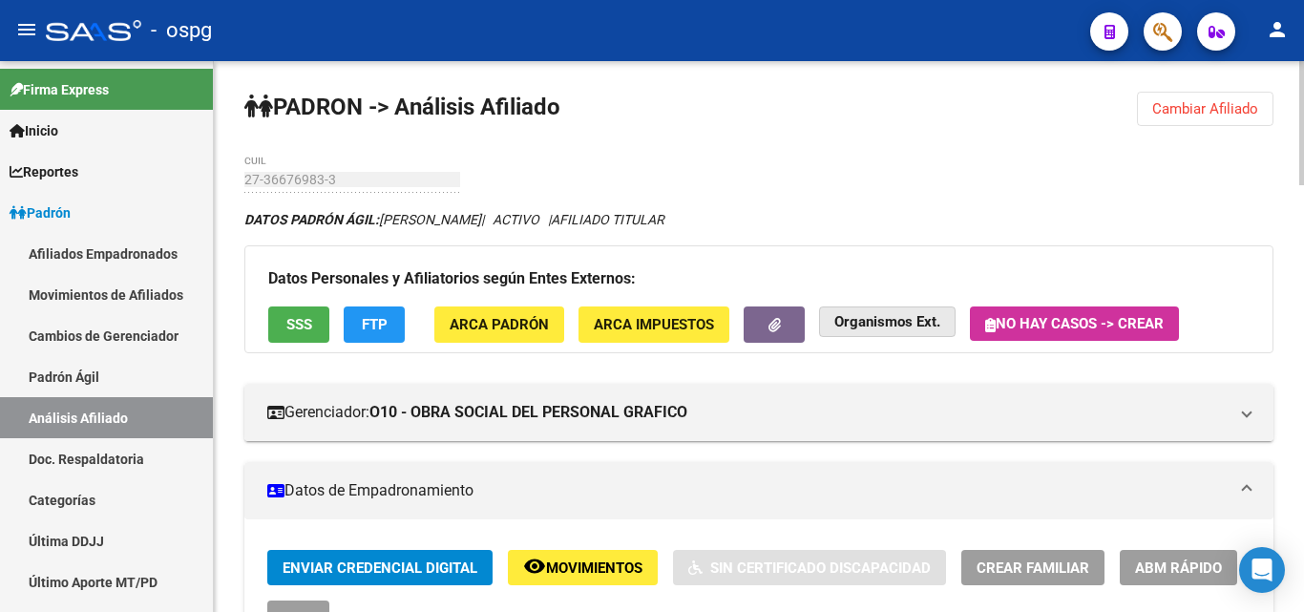
click at [938, 322] on strong "Organismos Ext." at bounding box center [888, 322] width 106 height 17
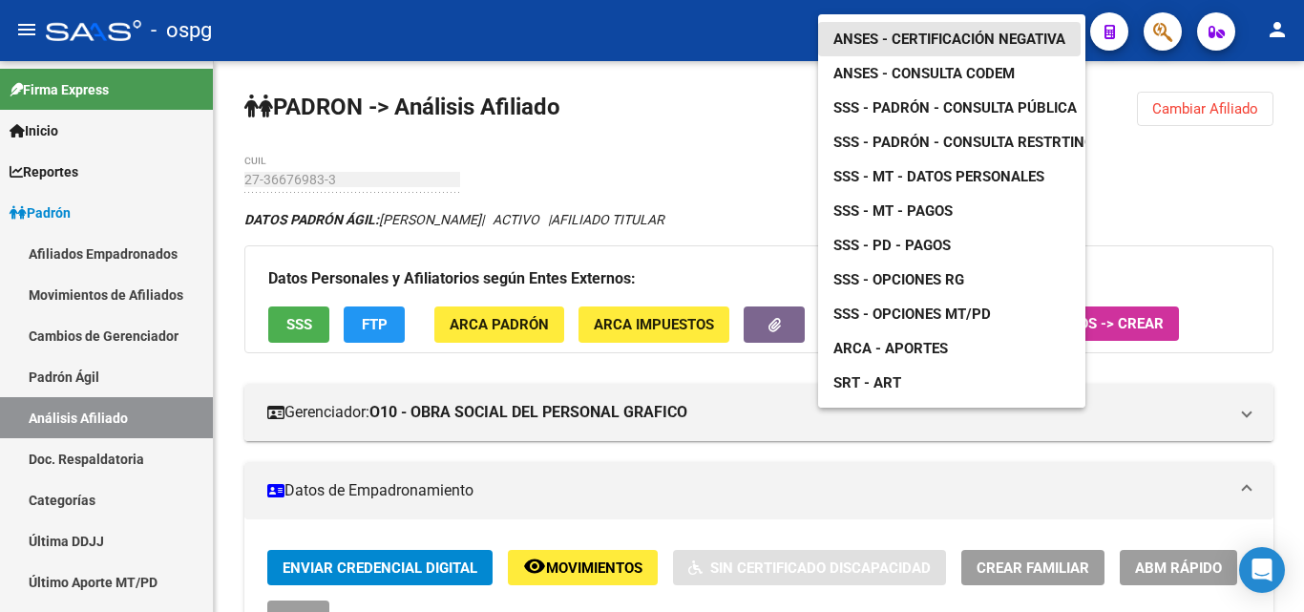
click at [936, 31] on span "ANSES - Certificación Negativa" at bounding box center [950, 39] width 232 height 17
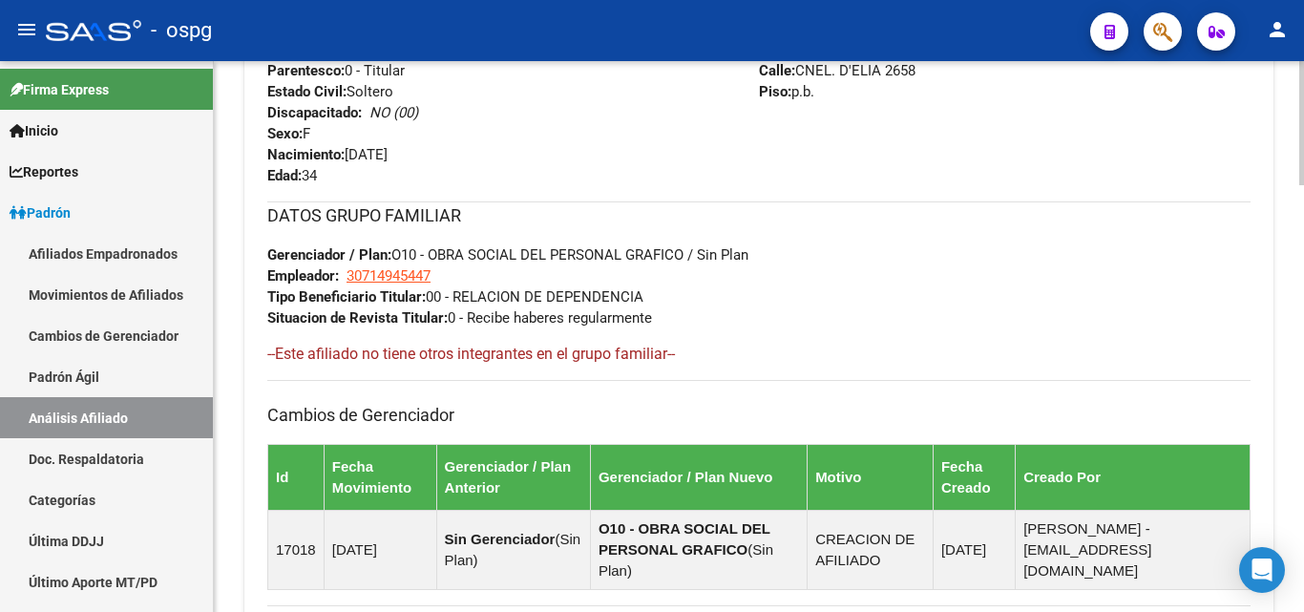
scroll to position [1050, 0]
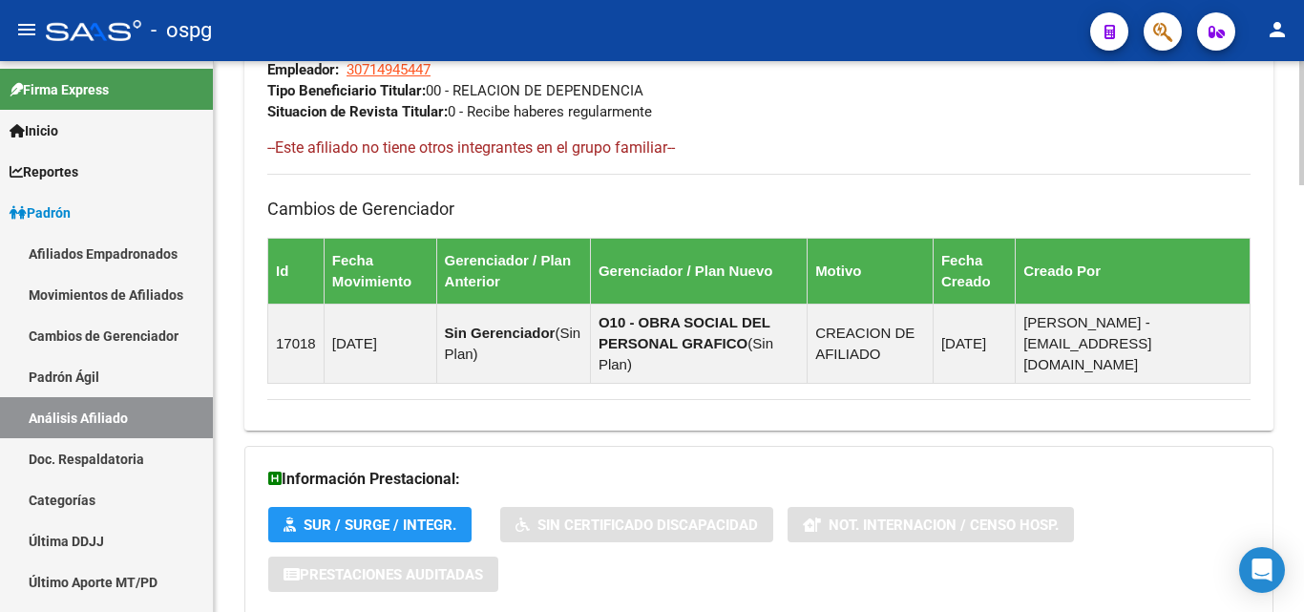
click at [574, 418] on div "DATOS PADRÓN ÁGIL: CABRAL PAMELA JANET | ACTIVO | AFILIADO TITULAR Datos Person…" at bounding box center [758, 287] width 1029 height 2256
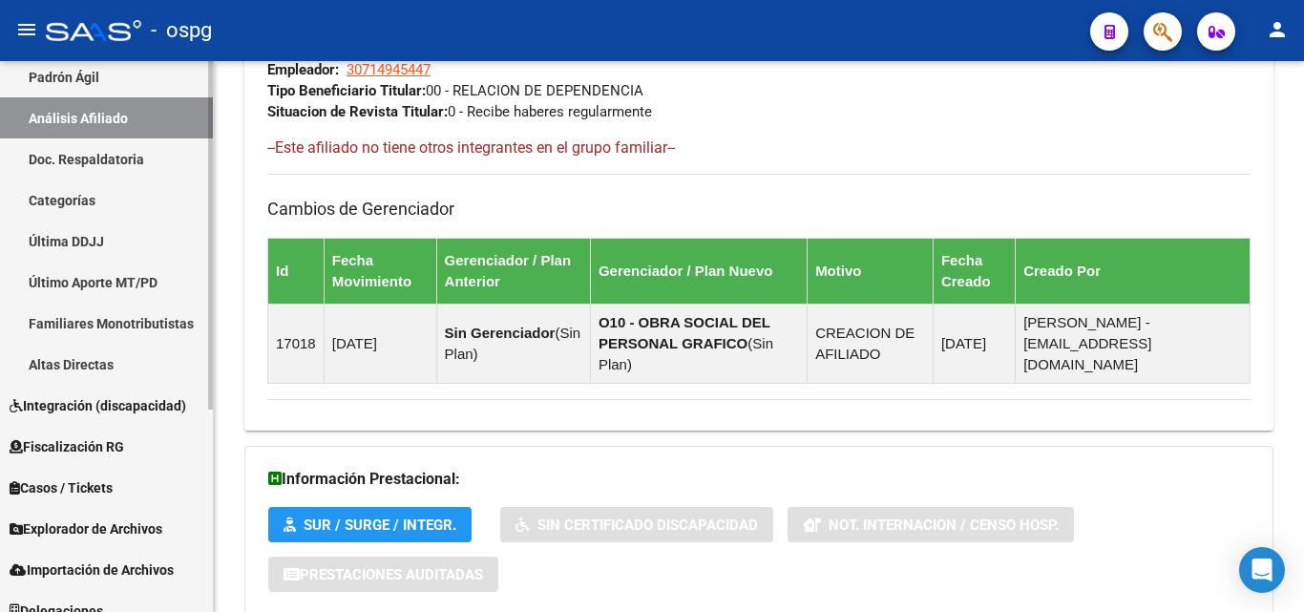
scroll to position [319, 0]
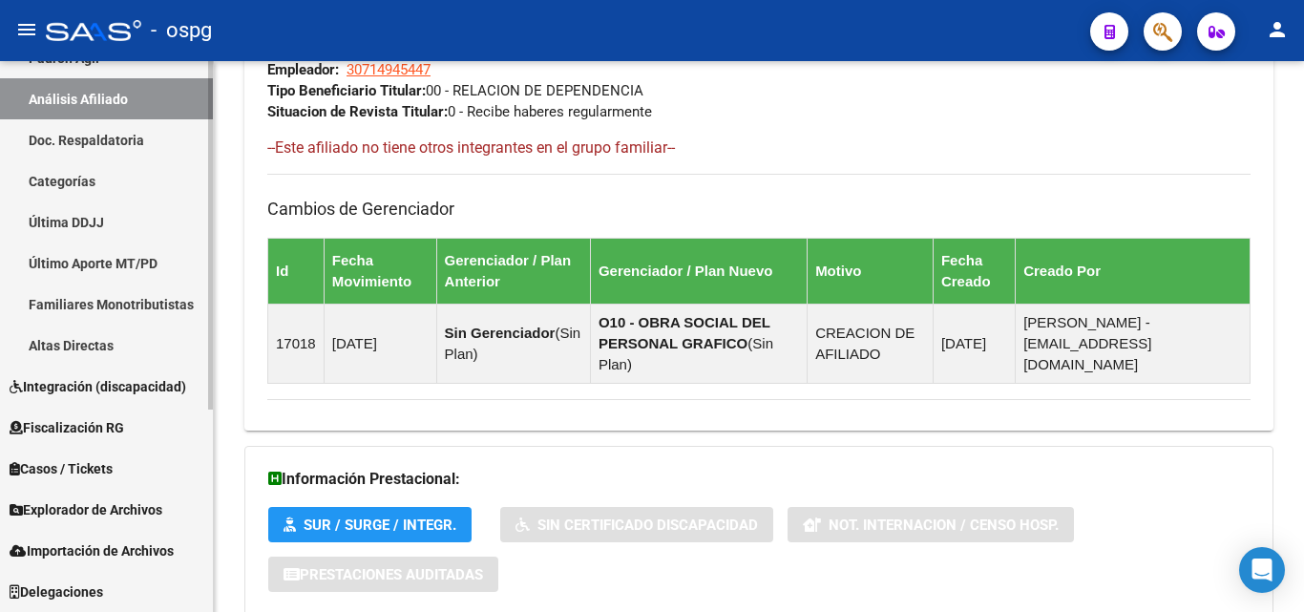
click at [116, 520] on link "Explorador de Archivos" at bounding box center [106, 509] width 213 height 41
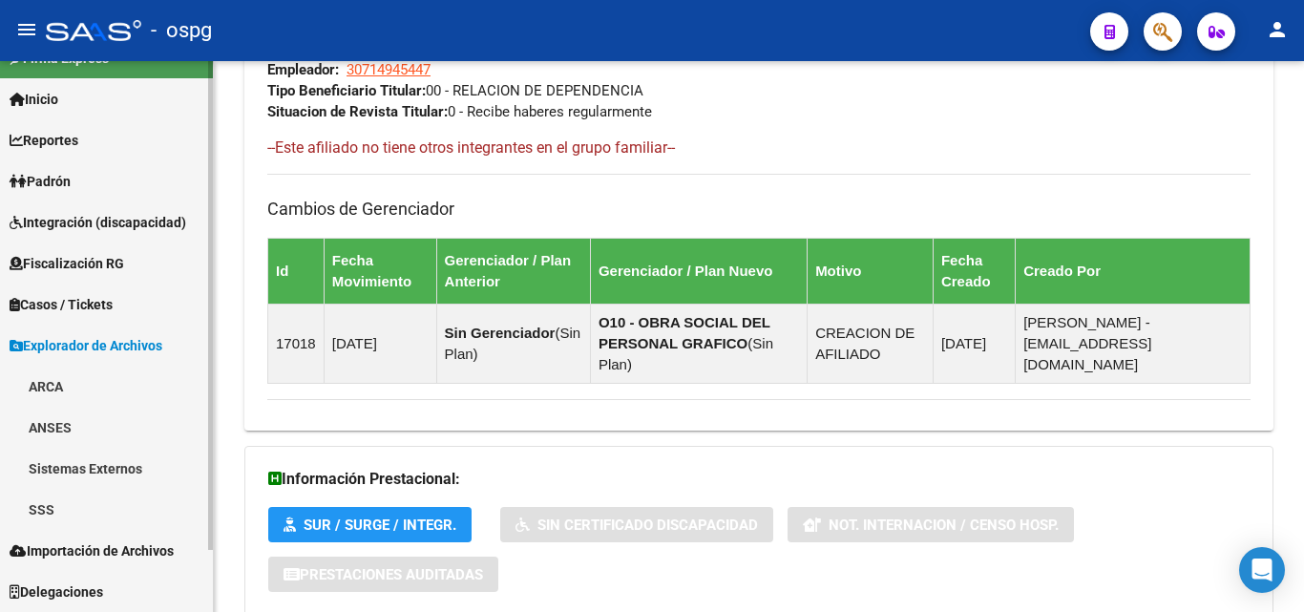
scroll to position [32, 0]
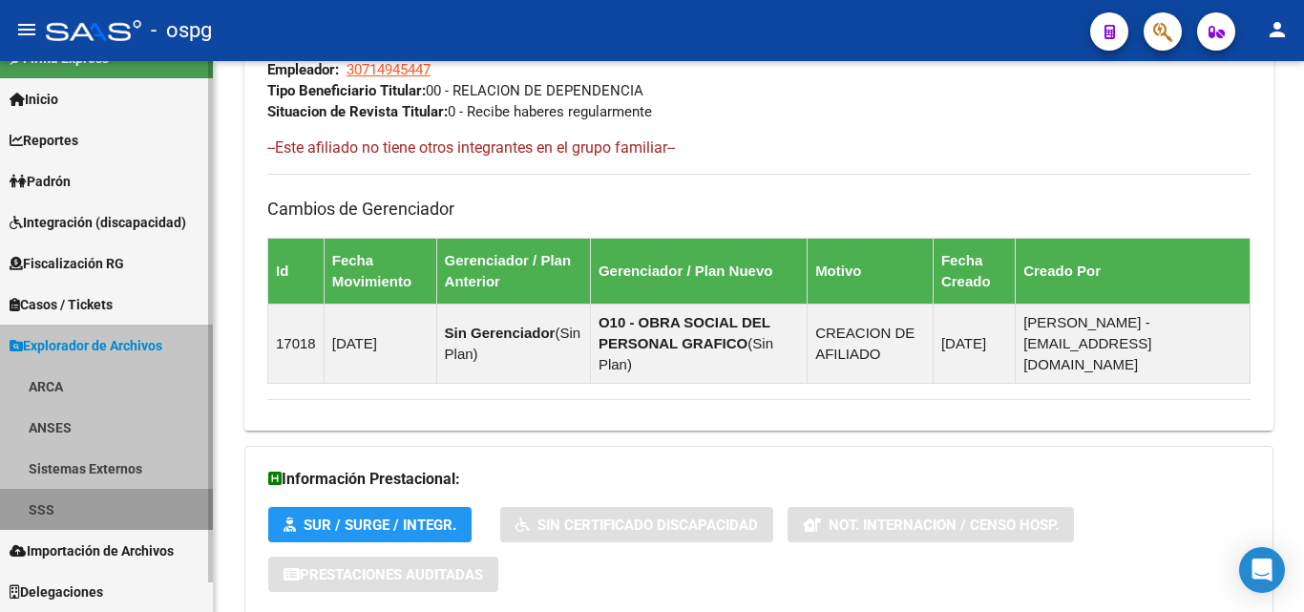
click at [53, 503] on link "SSS" at bounding box center [106, 509] width 213 height 41
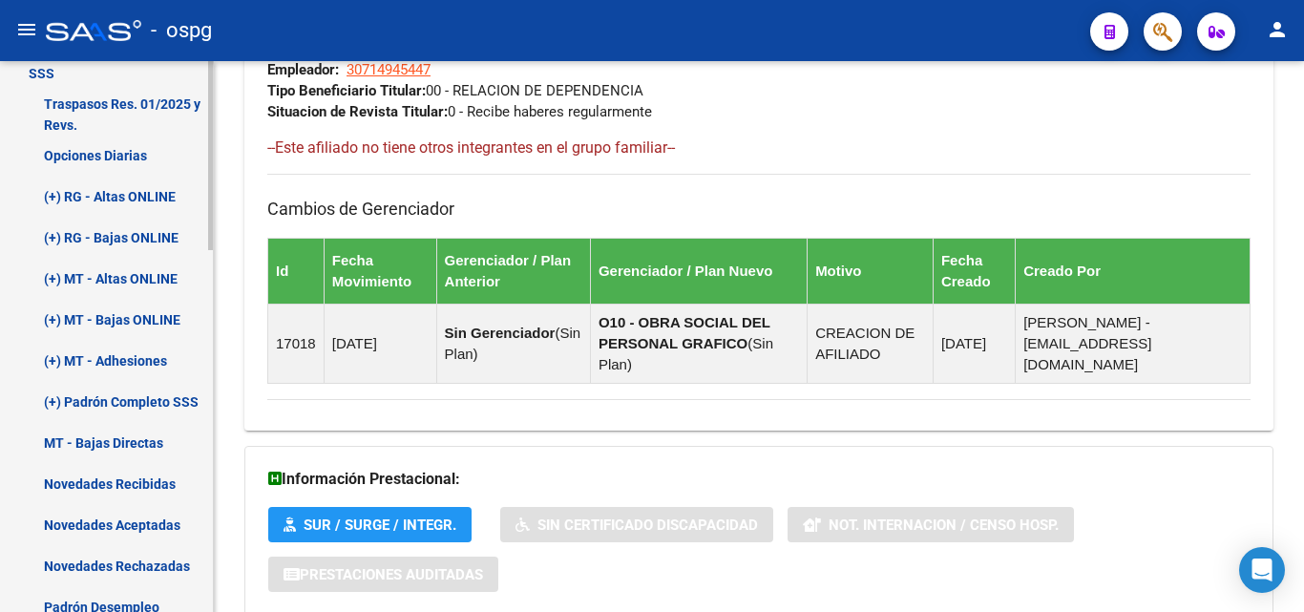
scroll to position [509, 0]
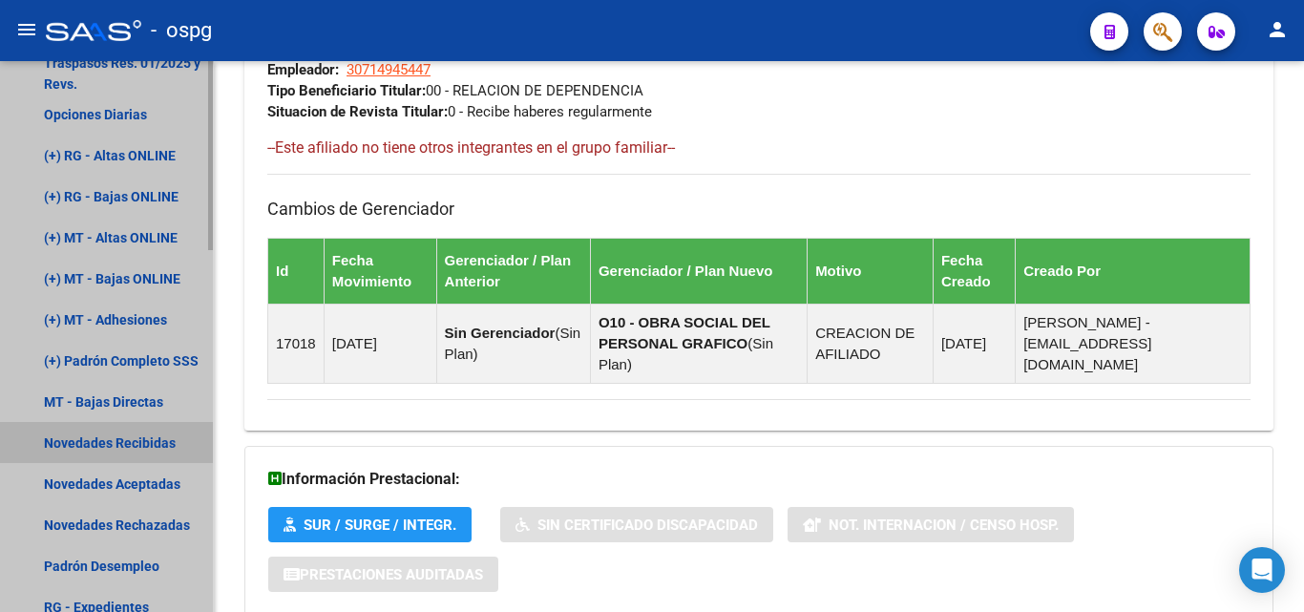
click at [150, 445] on link "Novedades Recibidas" at bounding box center [106, 442] width 213 height 41
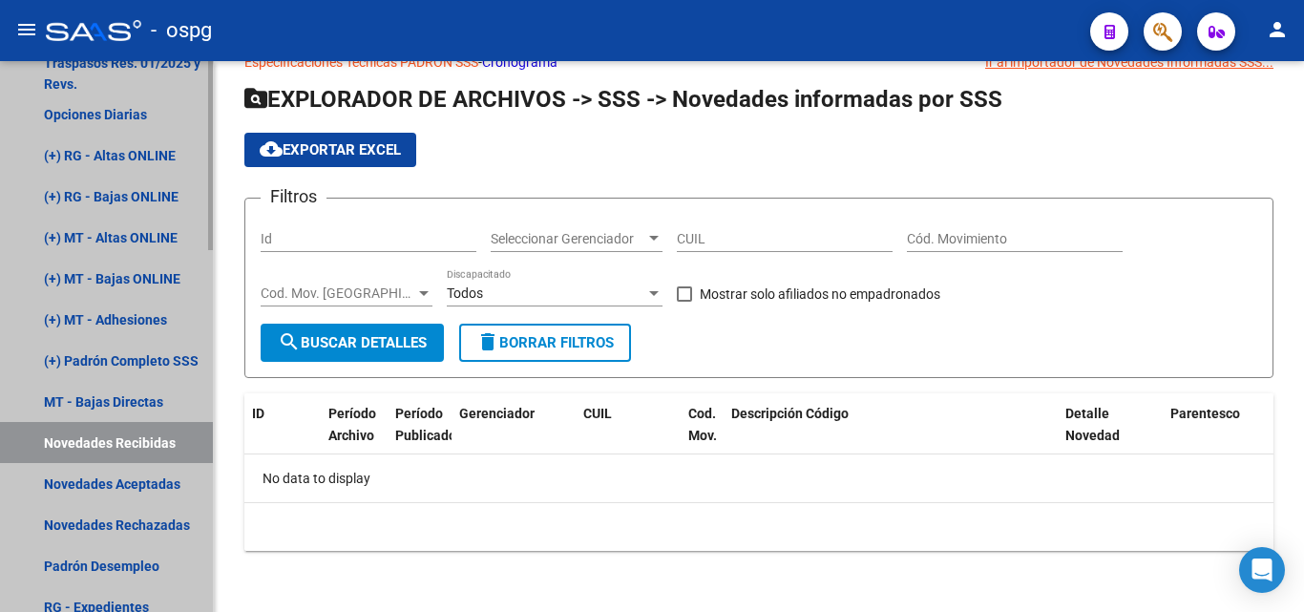
click at [150, 443] on link "Novedades Recibidas" at bounding box center [106, 442] width 213 height 41
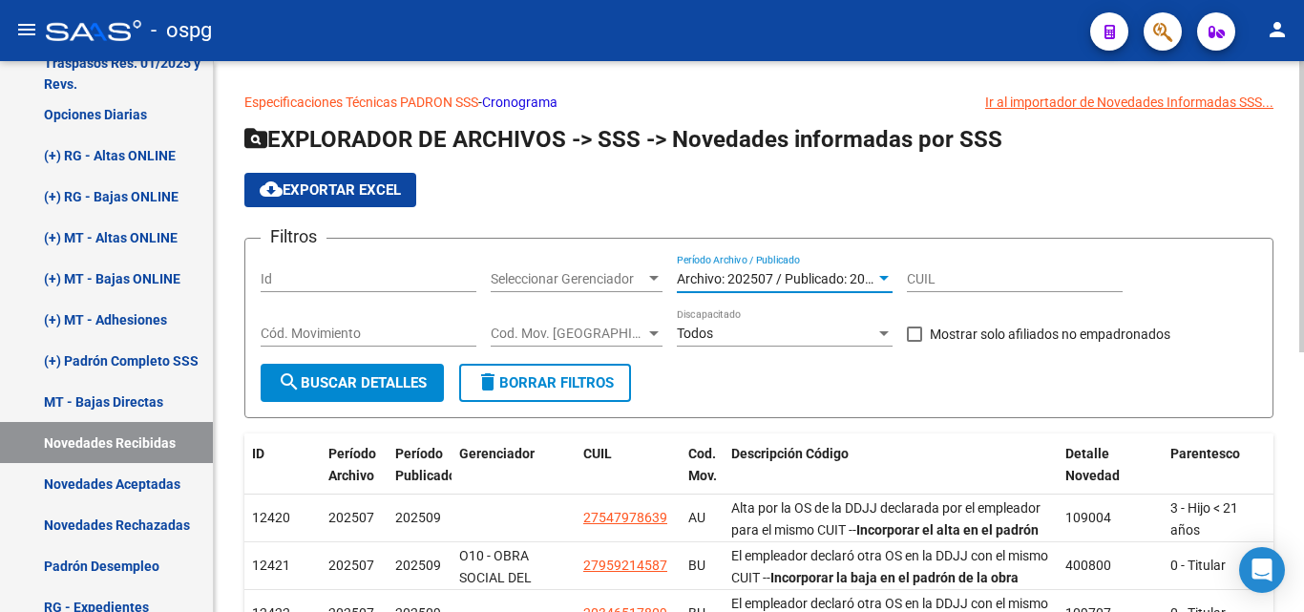
click at [862, 271] on span "Archivo: 202507 / Publicado: 202509" at bounding box center [786, 278] width 219 height 15
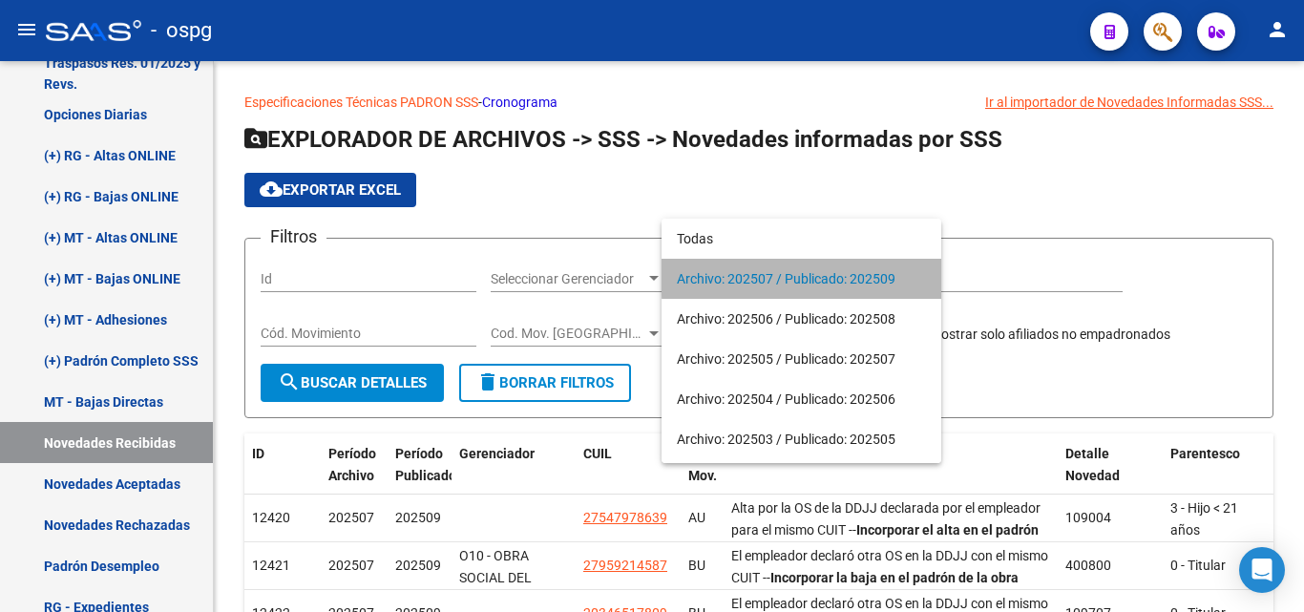
click at [858, 276] on span "Archivo: 202507 / Publicado: 202509" at bounding box center [801, 279] width 249 height 40
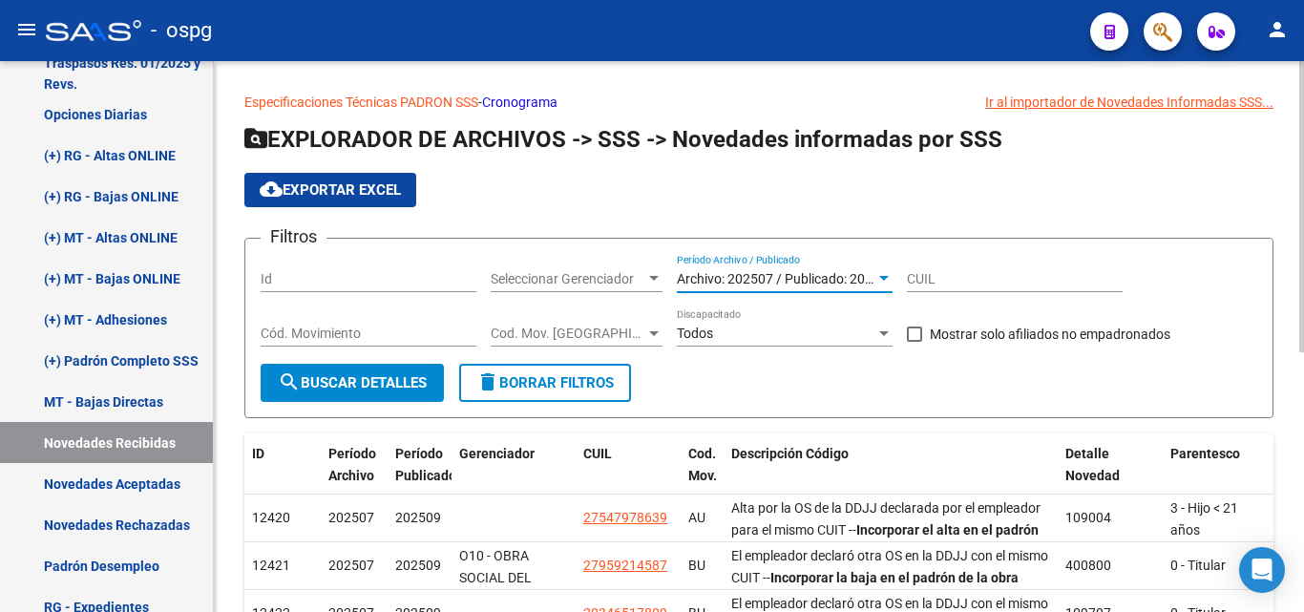
click at [881, 277] on div at bounding box center [884, 278] width 10 height 5
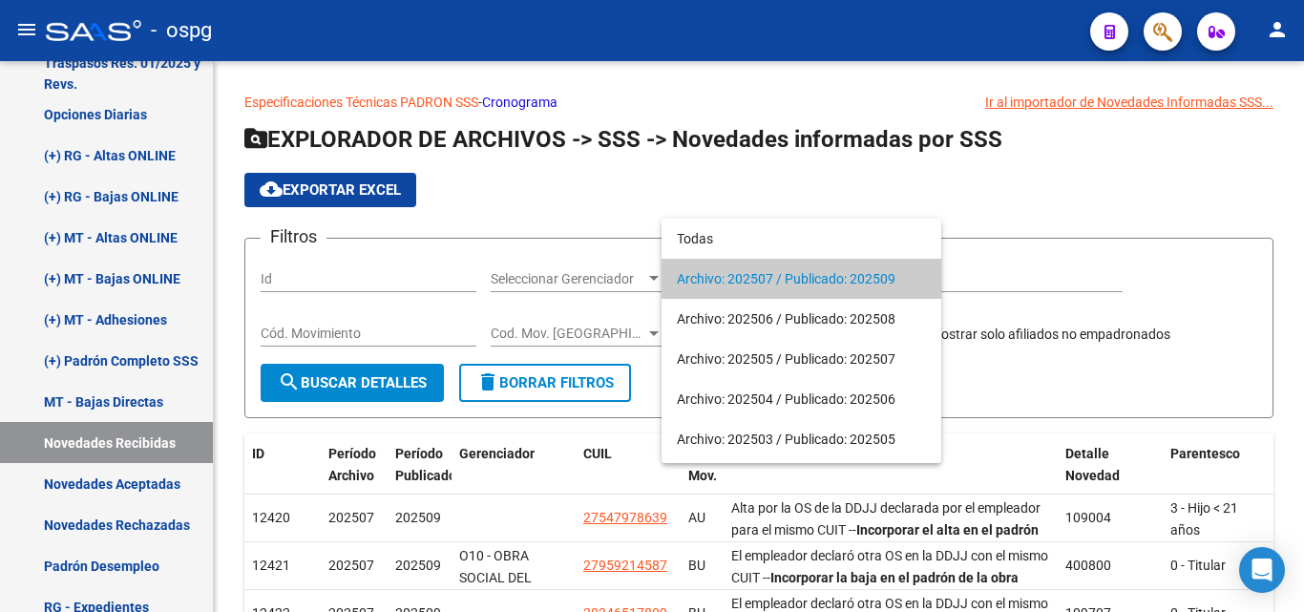
click at [880, 280] on span "Archivo: 202507 / Publicado: 202509" at bounding box center [801, 279] width 249 height 40
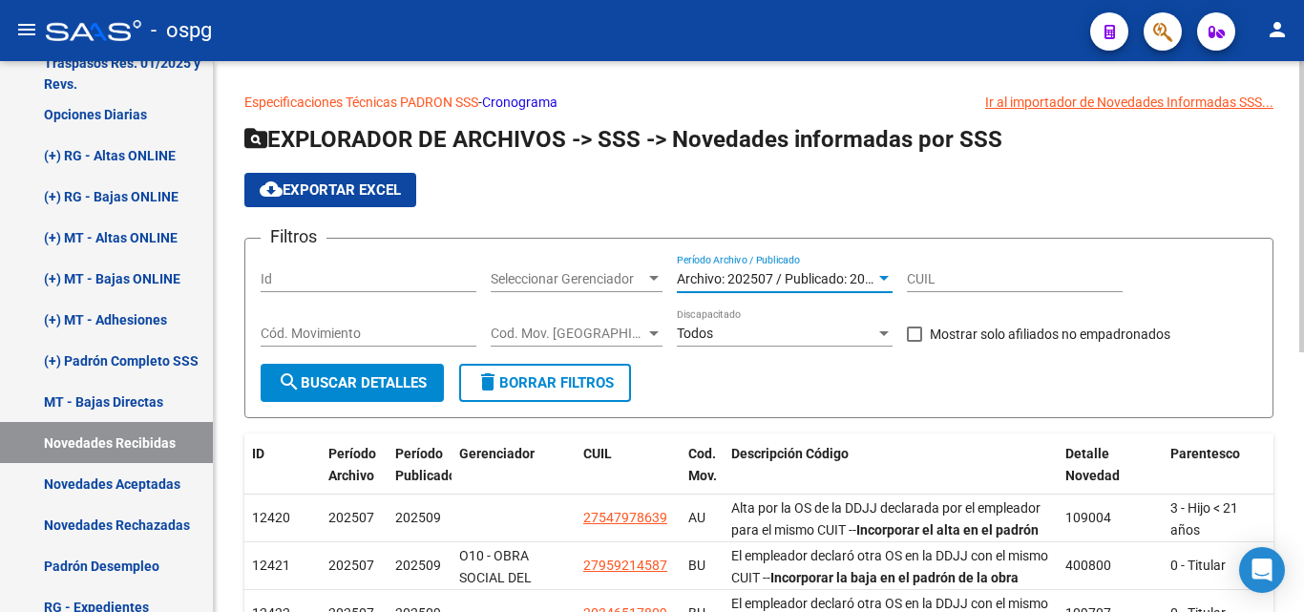
click at [393, 191] on span "cloud_download Exportar EXCEL" at bounding box center [330, 189] width 141 height 17
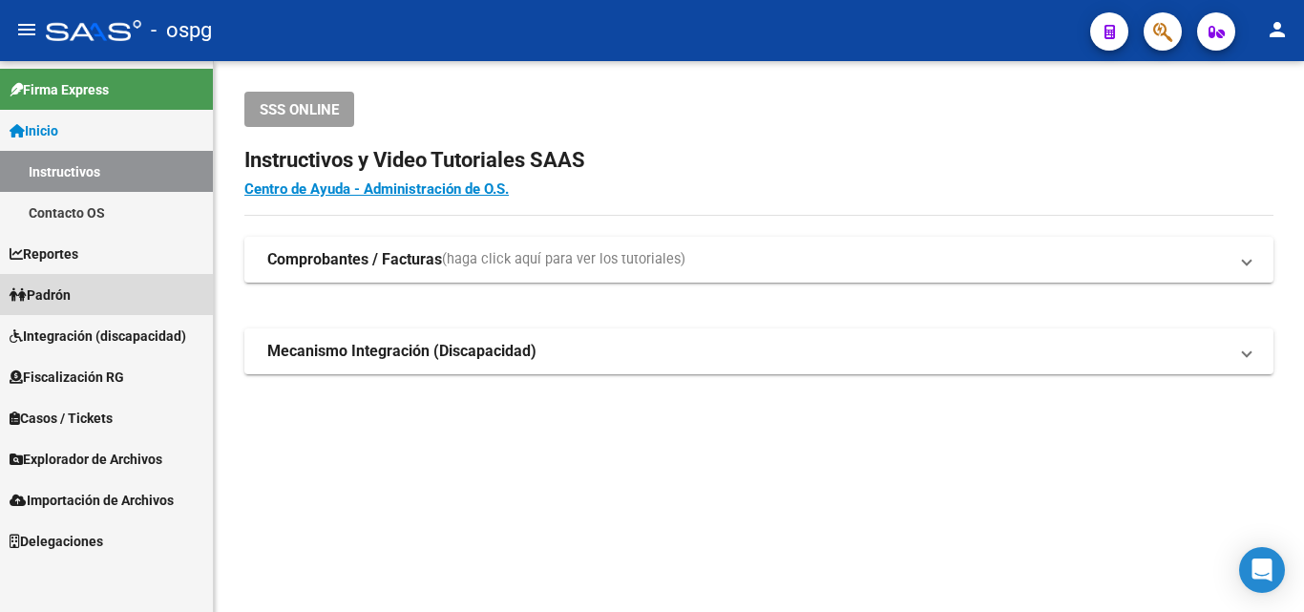
click at [64, 294] on span "Padrón" at bounding box center [40, 295] width 61 height 21
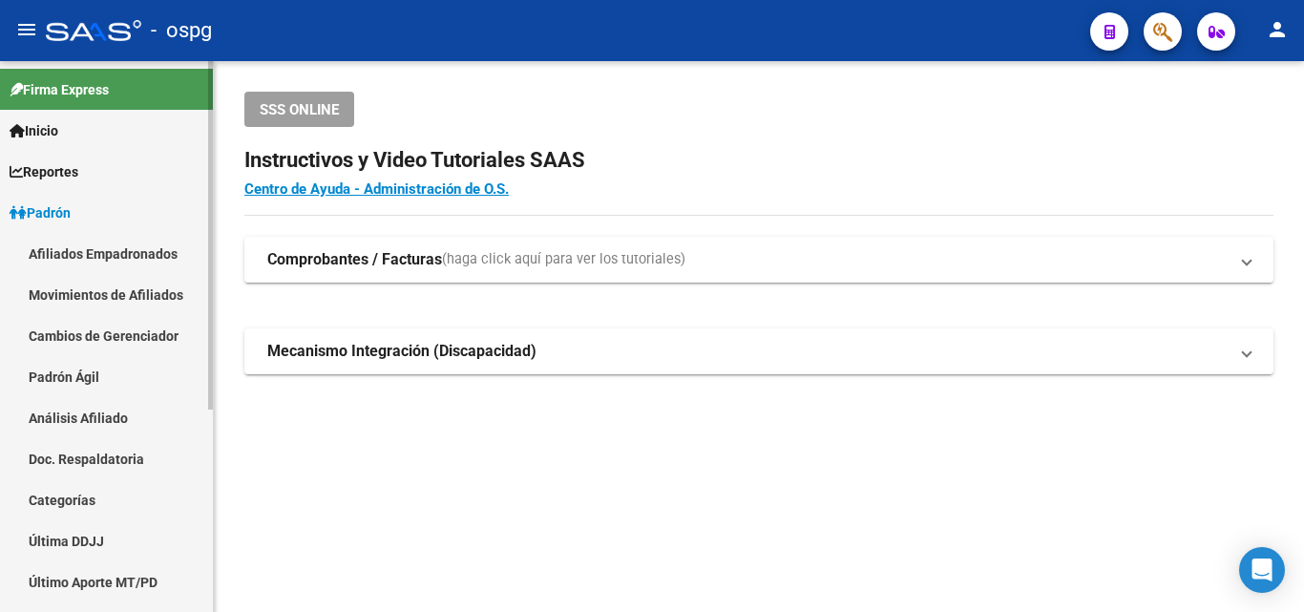
click at [116, 418] on link "Análisis Afiliado" at bounding box center [106, 417] width 213 height 41
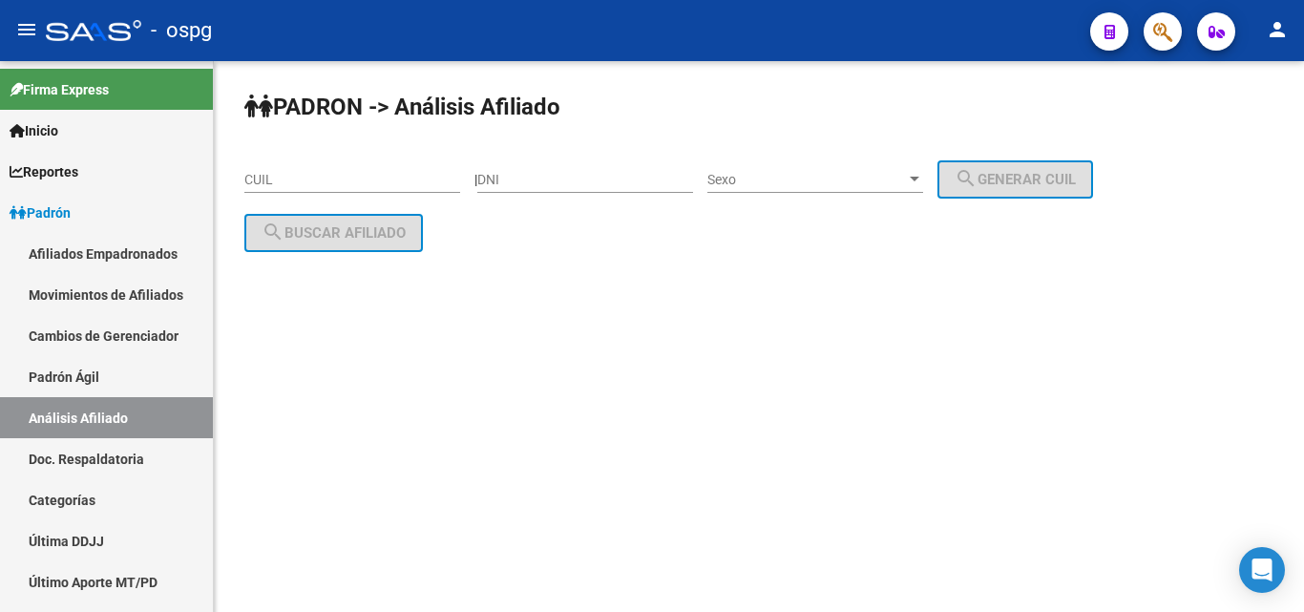
click at [581, 176] on input "DNI" at bounding box center [585, 180] width 216 height 16
paste input "24135005"
type input "24135005"
click at [803, 188] on div "Sexo Sexo" at bounding box center [816, 174] width 216 height 38
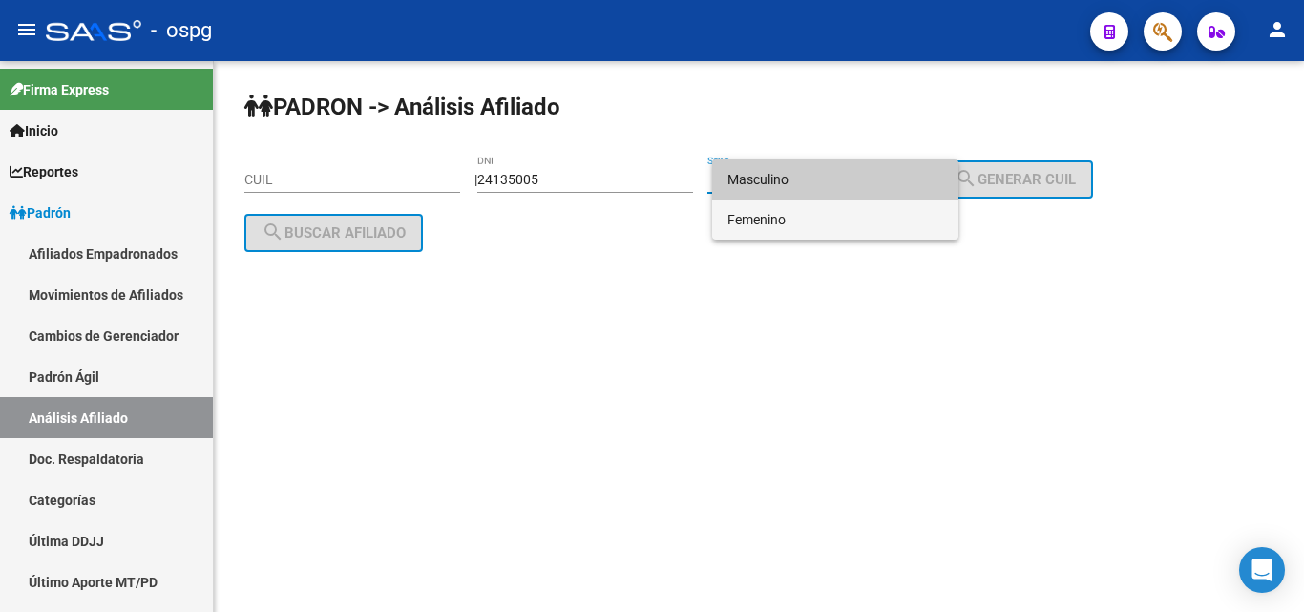
click at [796, 218] on span "Femenino" at bounding box center [836, 220] width 216 height 40
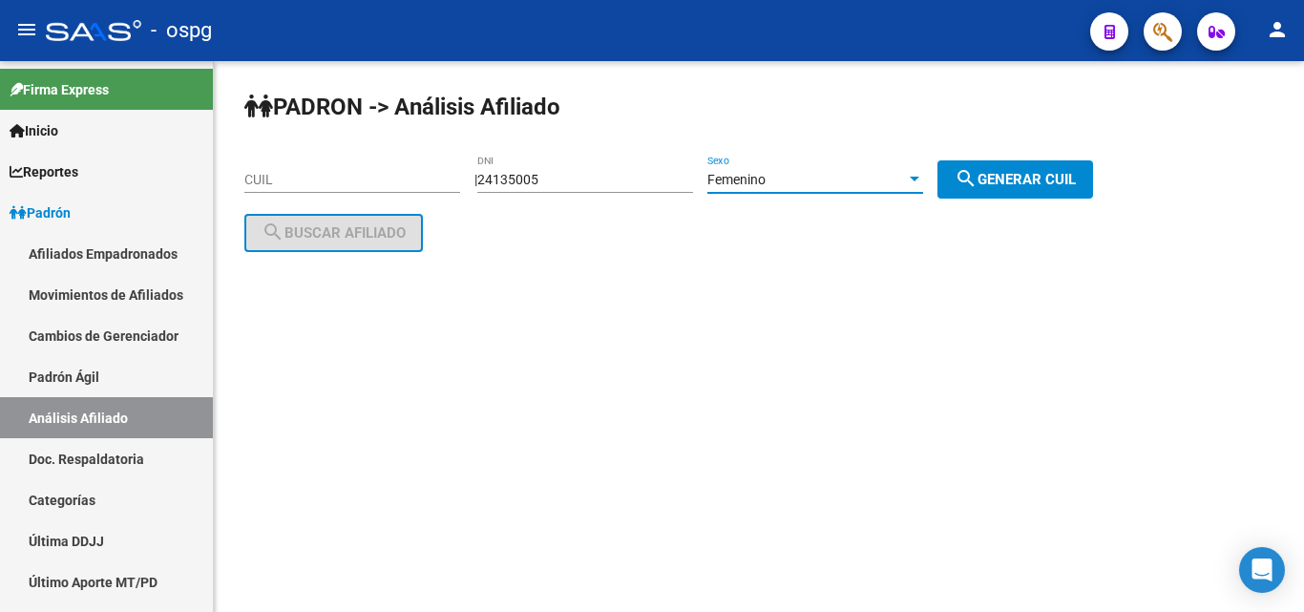
click at [809, 179] on div "Femenino" at bounding box center [807, 180] width 199 height 16
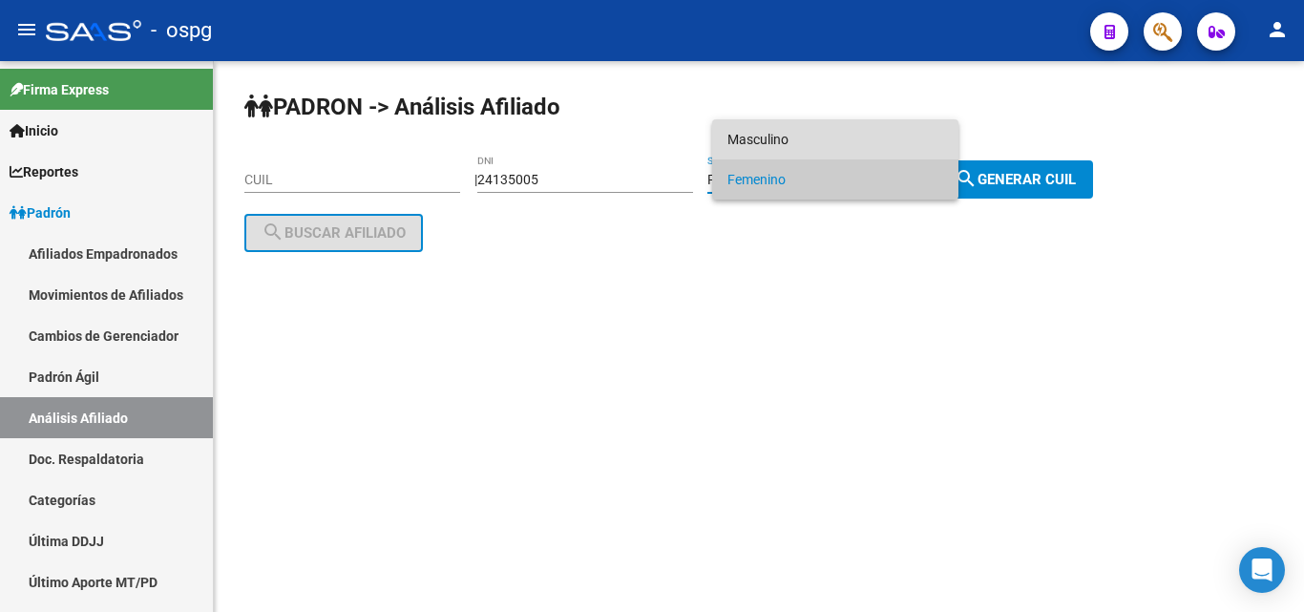
click at [773, 154] on span "Masculino" at bounding box center [836, 139] width 216 height 40
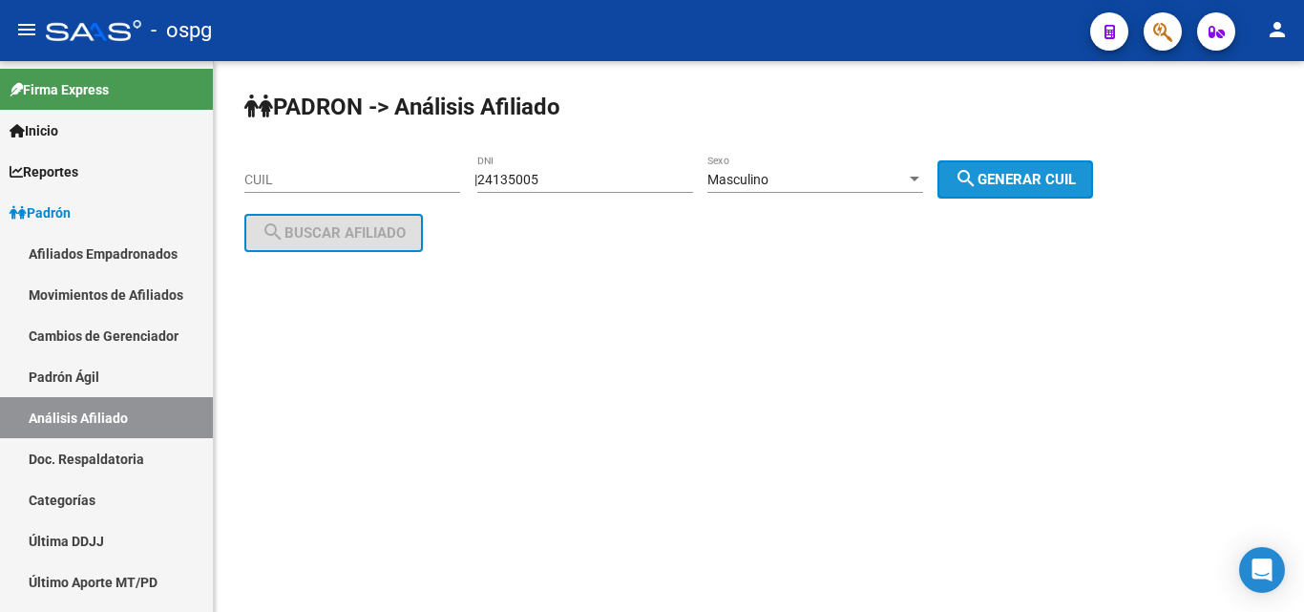
drag, startPoint x: 1029, startPoint y: 180, endPoint x: 525, endPoint y: 228, distance: 506.4
click at [1027, 181] on span "search Generar CUIL" at bounding box center [1015, 179] width 121 height 17
type input "20-24135005-4"
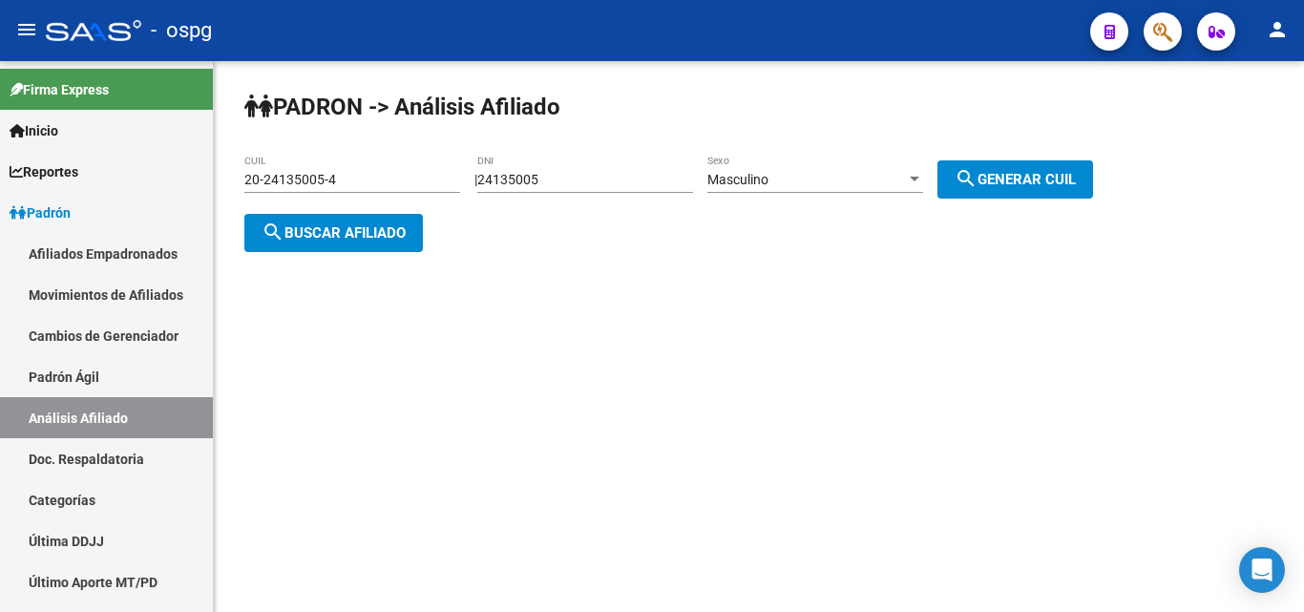
click at [383, 224] on span "search Buscar afiliado" at bounding box center [334, 232] width 144 height 17
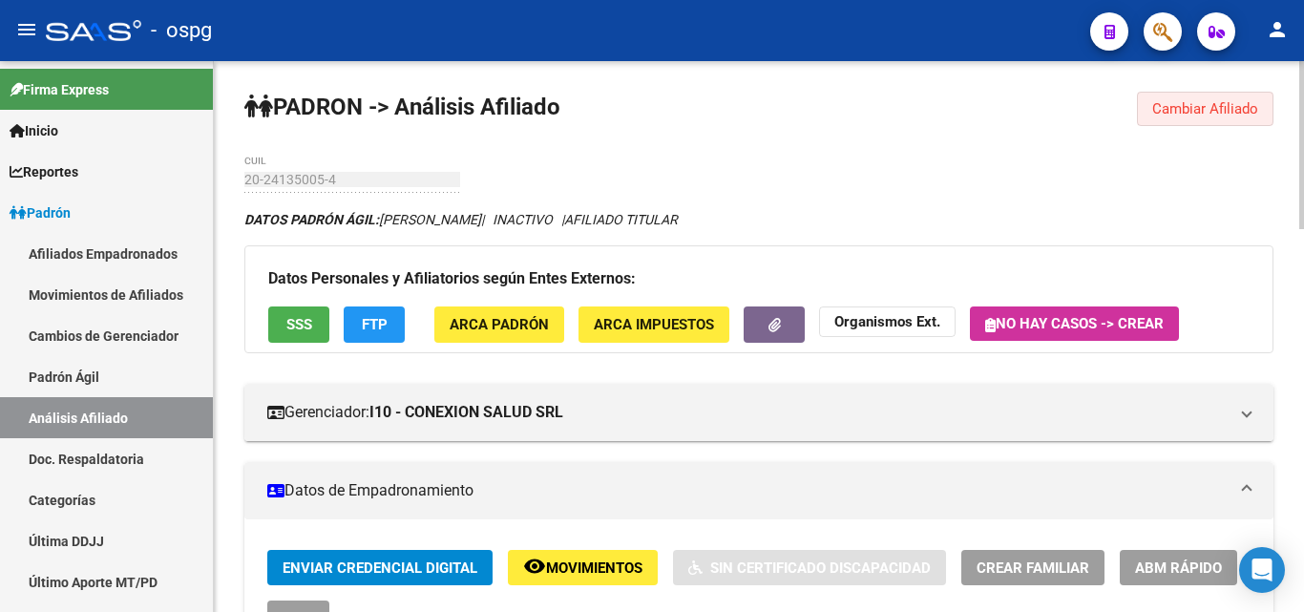
click at [1220, 102] on span "Cambiar Afiliado" at bounding box center [1206, 108] width 106 height 17
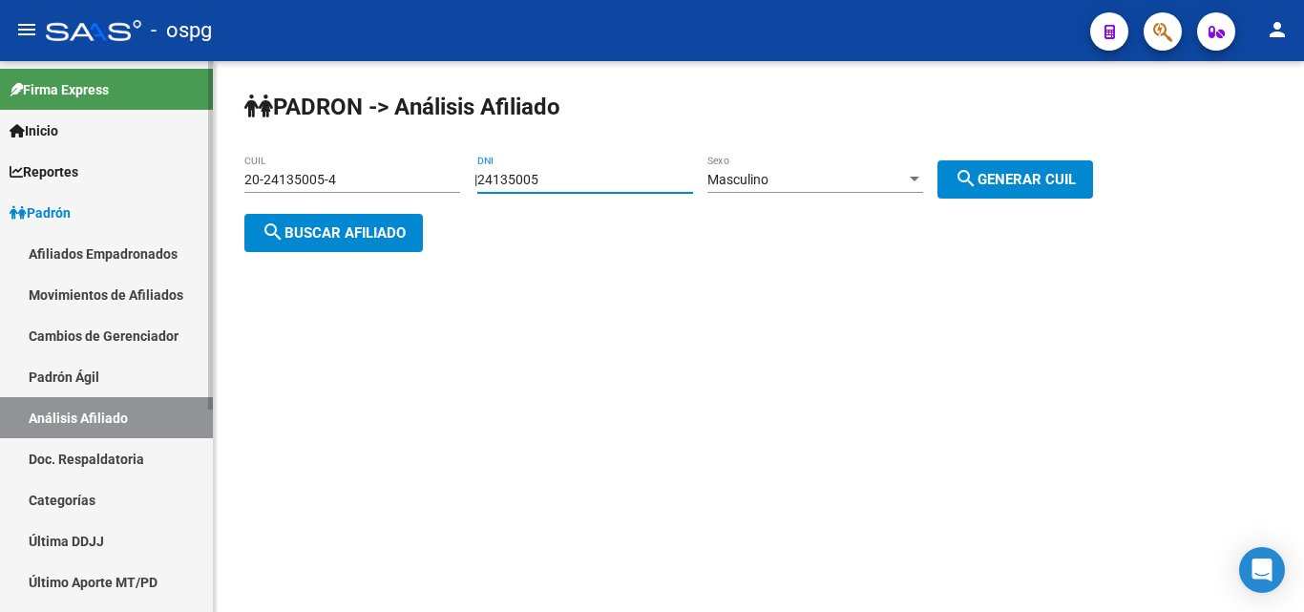
drag, startPoint x: 577, startPoint y: 180, endPoint x: 148, endPoint y: 195, distance: 429.0
click at [140, 194] on mat-sidenav-container "Firma Express Inicio Instructivos Contacto OS Reportes Ingresos Devengados Anál…" at bounding box center [652, 336] width 1304 height 551
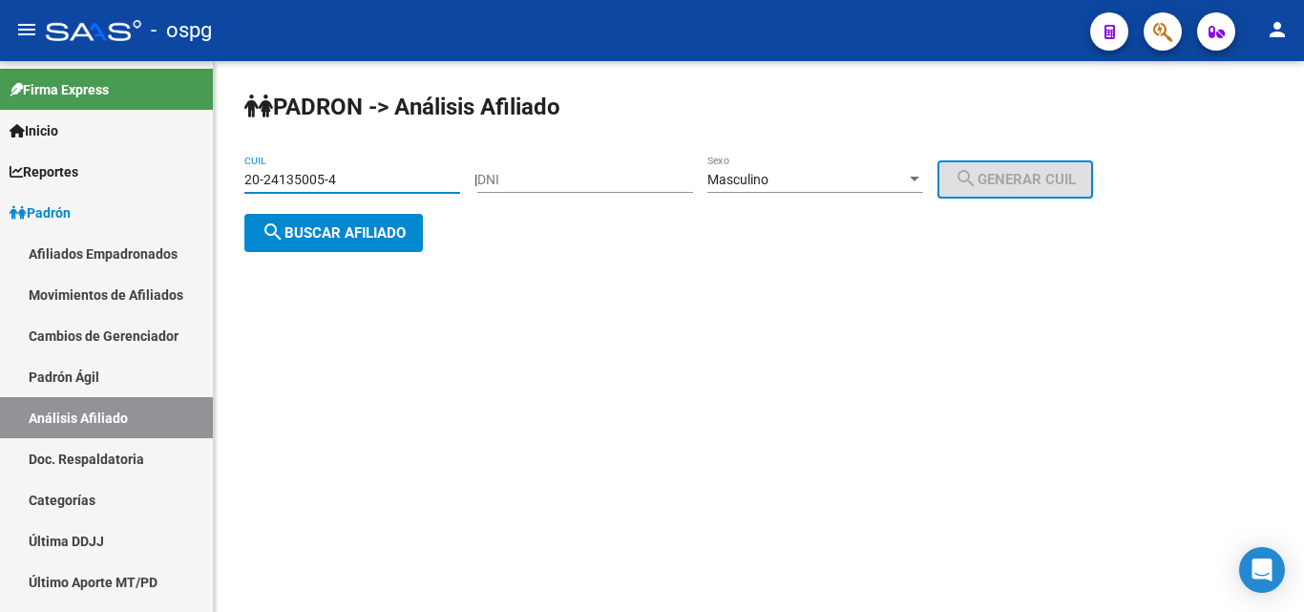
drag, startPoint x: 364, startPoint y: 182, endPoint x: 50, endPoint y: 176, distance: 314.2
click at [50, 176] on mat-sidenav-container "Firma Express Inicio Instructivos Contacto OS Reportes Ingresos Devengados Anál…" at bounding box center [652, 336] width 1304 height 551
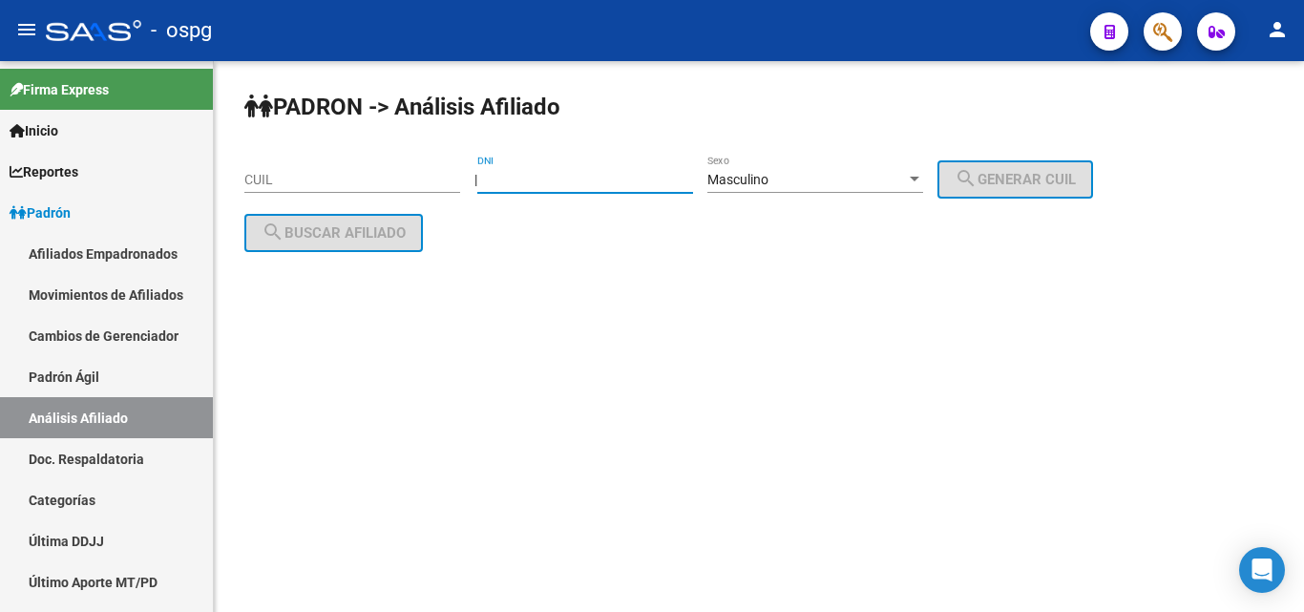
paste input "13898198"
type input "13898198"
click at [899, 175] on div "Masculino" at bounding box center [807, 180] width 199 height 16
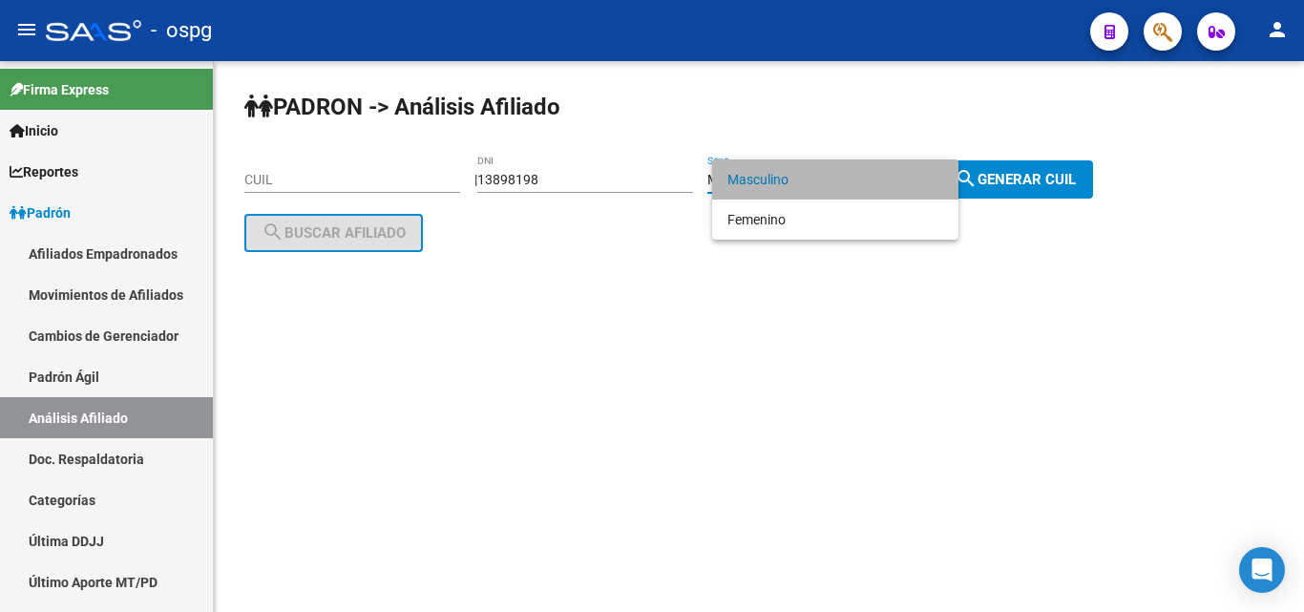
drag, startPoint x: 887, startPoint y: 181, endPoint x: 1062, endPoint y: 169, distance: 175.2
click at [903, 180] on span "Masculino" at bounding box center [836, 179] width 216 height 40
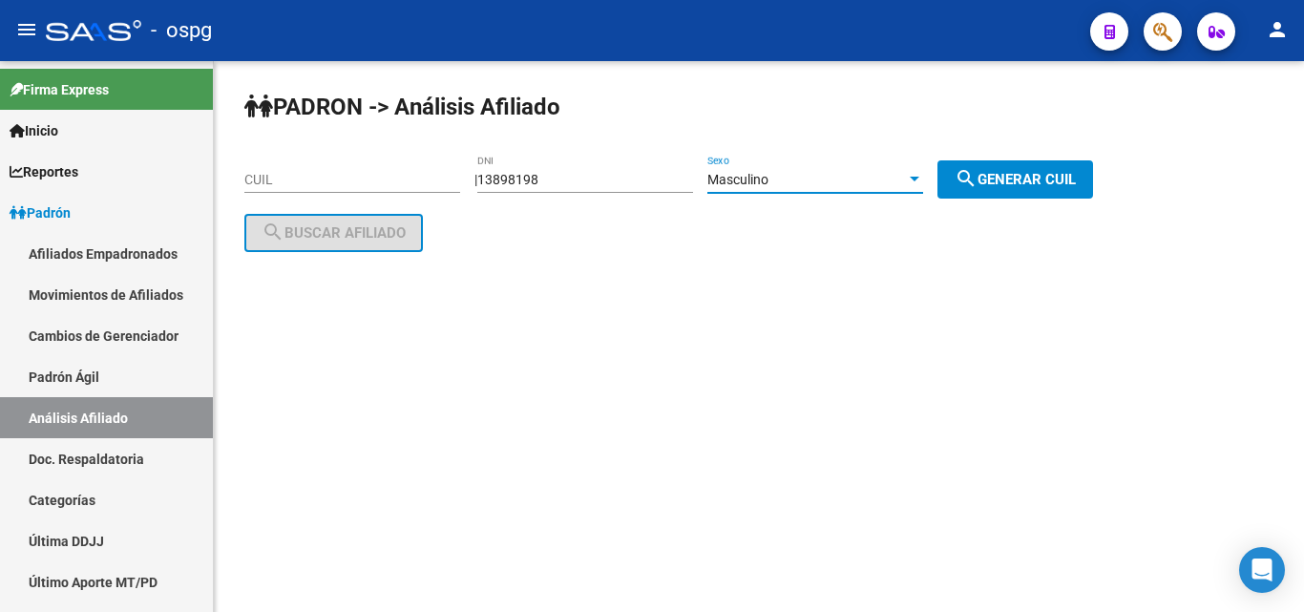
drag, startPoint x: 1065, startPoint y: 169, endPoint x: 534, endPoint y: 219, distance: 533.2
click at [1054, 172] on span "search Generar CUIL" at bounding box center [1015, 179] width 121 height 17
type input "20-13898198-4"
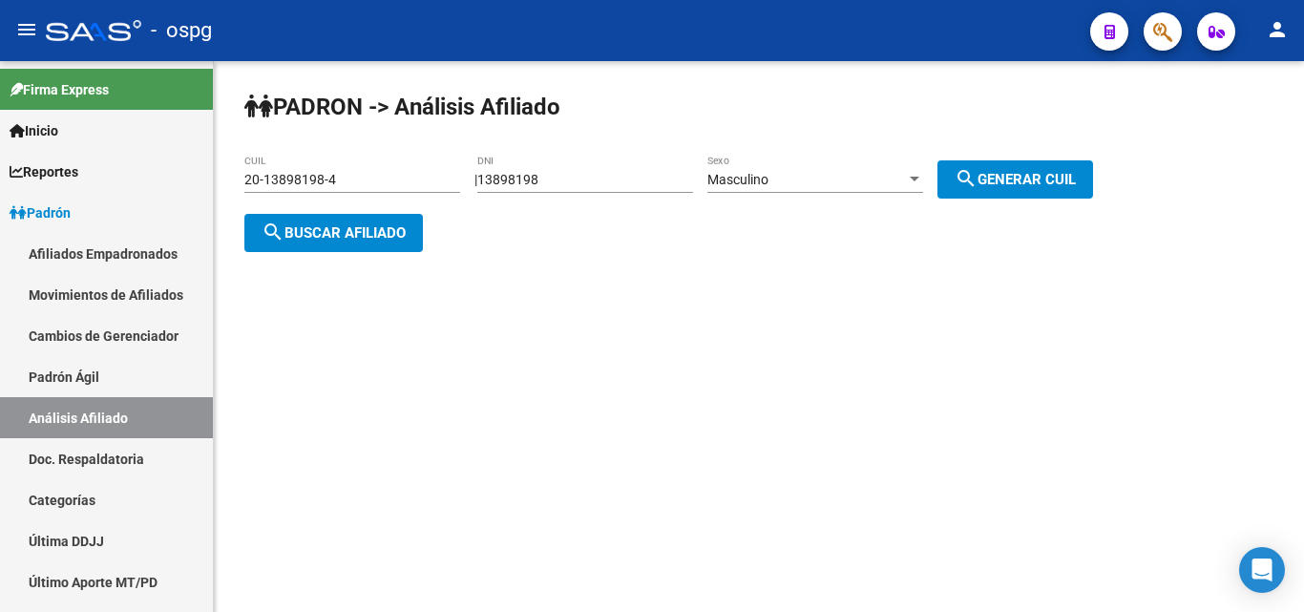
click at [366, 220] on button "search Buscar afiliado" at bounding box center [333, 233] width 179 height 38
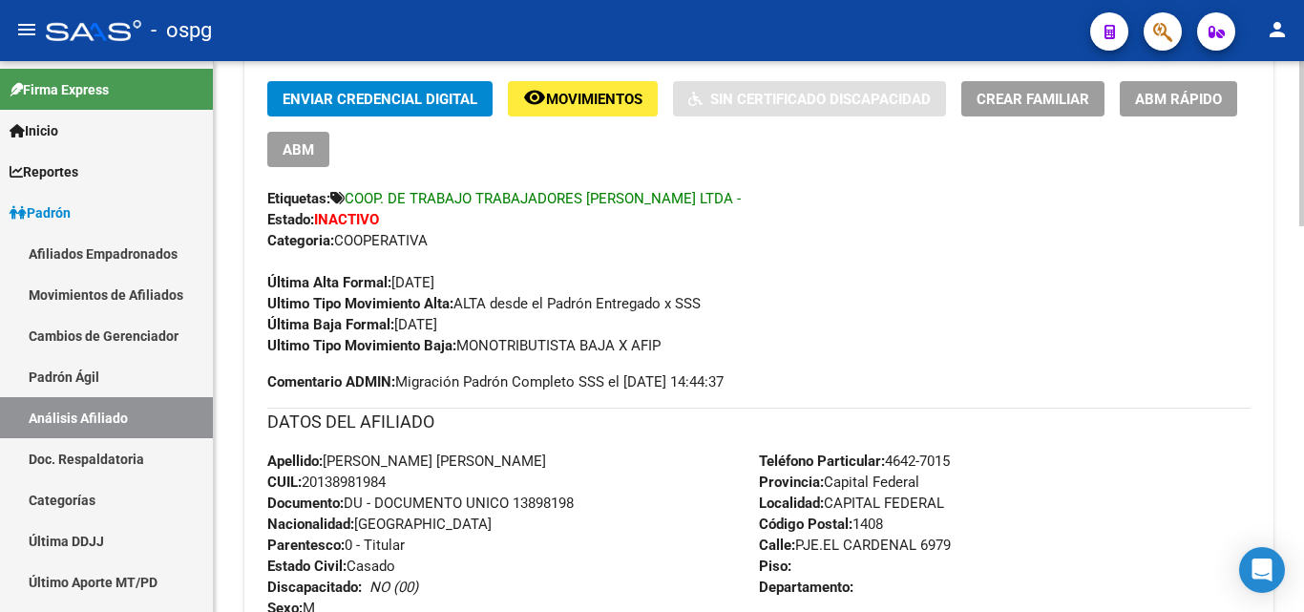
scroll to position [477, 0]
